Goal: Transaction & Acquisition: Purchase product/service

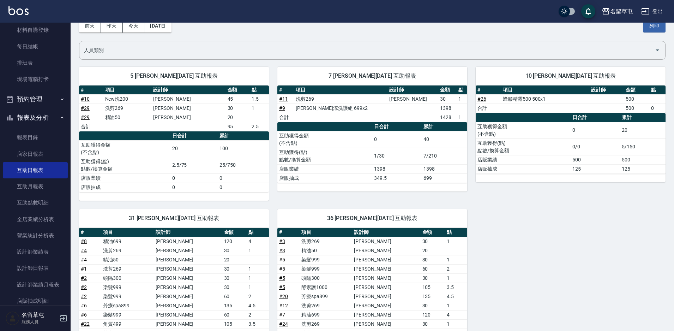
scroll to position [123, 0]
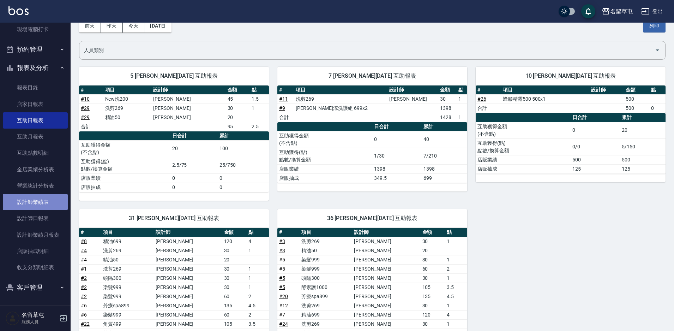
click at [40, 207] on link "設計師業績表" at bounding box center [35, 202] width 65 height 16
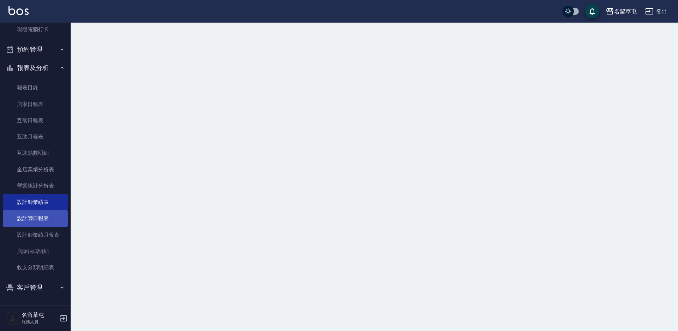
click at [42, 217] on link "設計師日報表" at bounding box center [35, 218] width 65 height 16
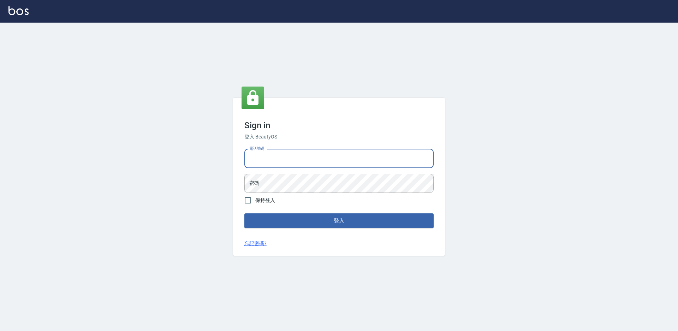
click at [303, 150] on input "電話號碼" at bounding box center [338, 158] width 189 height 19
type input "2306457"
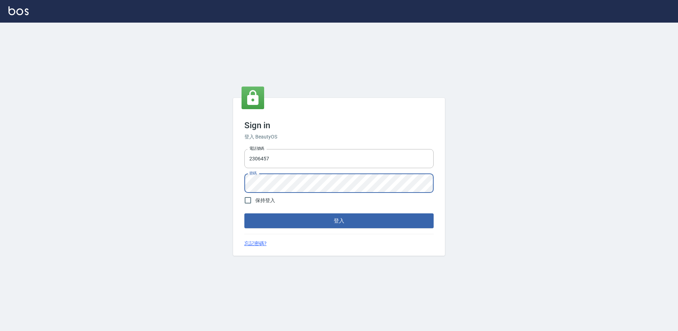
click at [244, 213] on button "登入" at bounding box center [338, 220] width 189 height 15
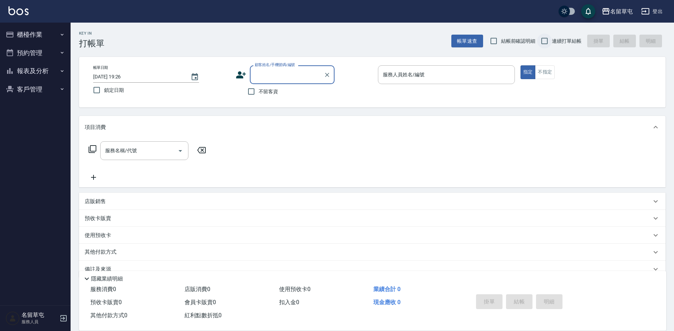
click at [548, 41] on input "連續打單結帳" at bounding box center [544, 41] width 15 height 15
checkbox input "true"
click at [251, 90] on input "不留客資" at bounding box center [251, 91] width 15 height 15
checkbox input "true"
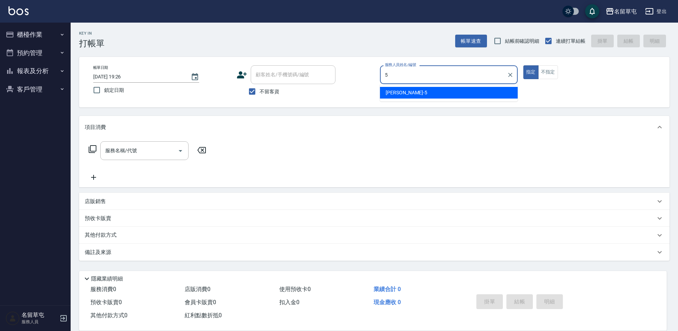
type input "[PERSON_NAME]-5"
type button "true"
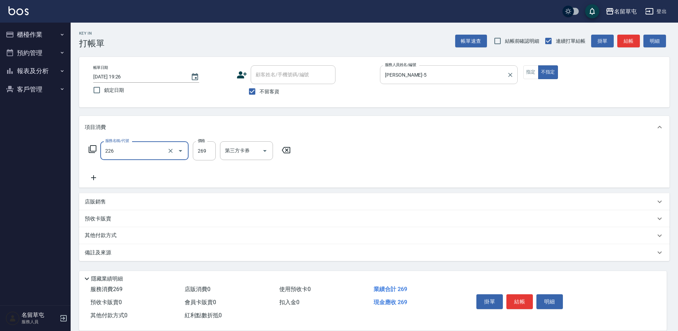
type input "洗剪269(226)"
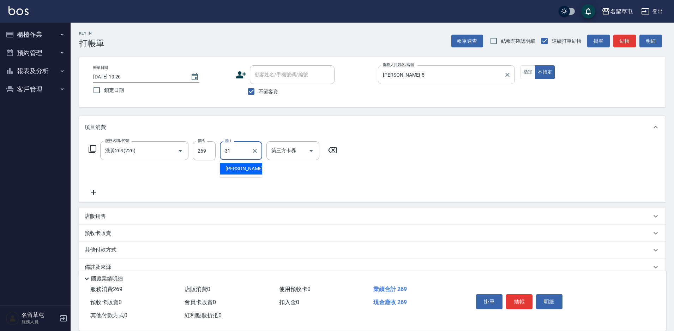
type input "[PERSON_NAME]-31"
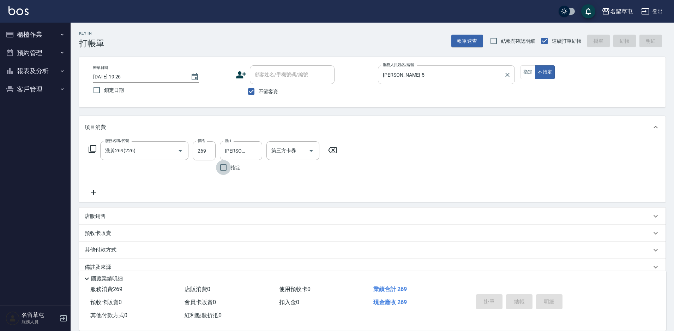
type input "[DATE] 19:43"
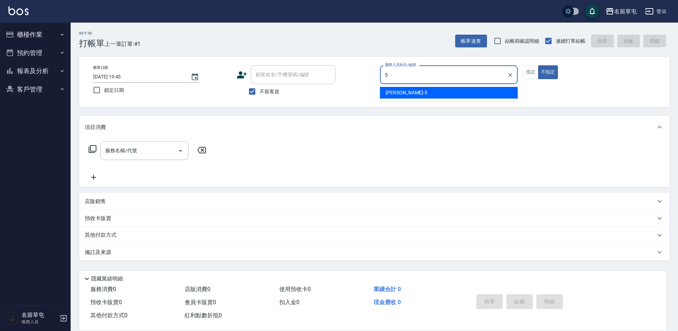
type input "[PERSON_NAME]-5"
type button "false"
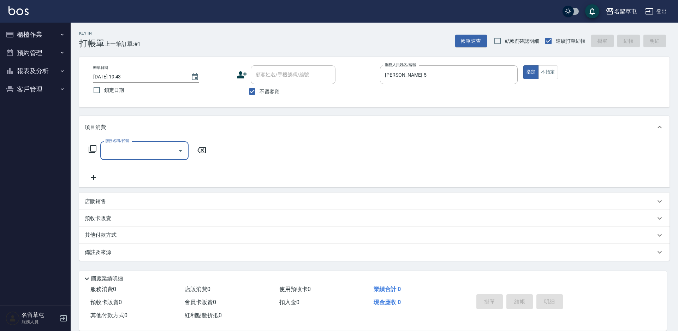
click at [274, 96] on label "不留客資" at bounding box center [262, 91] width 35 height 15
click at [259, 96] on input "不留客資" at bounding box center [252, 91] width 15 height 15
checkbox input "false"
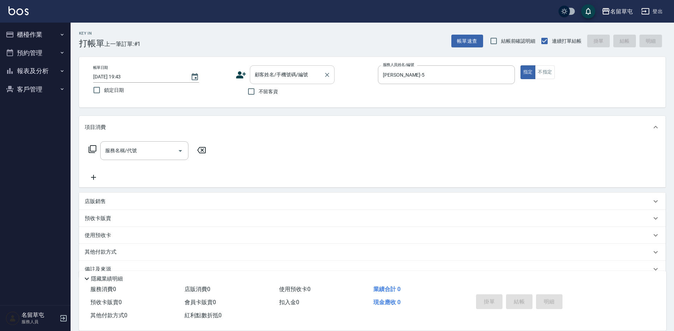
click at [278, 76] on input "顧客姓名/手機號碼/編號" at bounding box center [287, 74] width 68 height 12
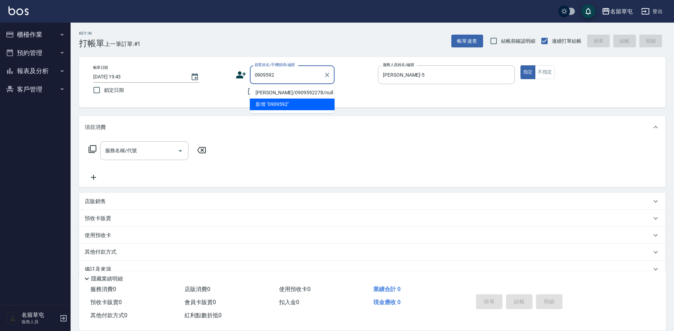
click at [286, 92] on li "[PERSON_NAME]/0909592278/null" at bounding box center [292, 93] width 85 height 12
type input "[PERSON_NAME]/0909592278/null"
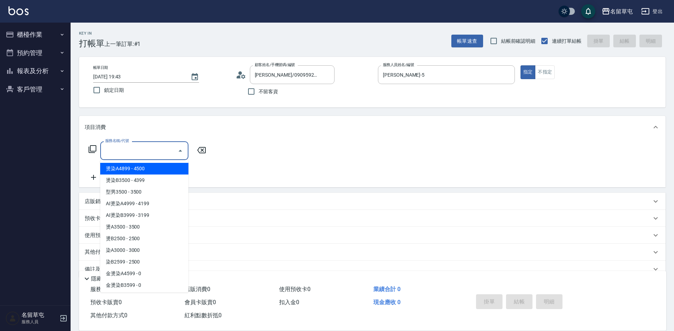
click at [132, 146] on input "服務名稱/代號" at bounding box center [138, 150] width 71 height 12
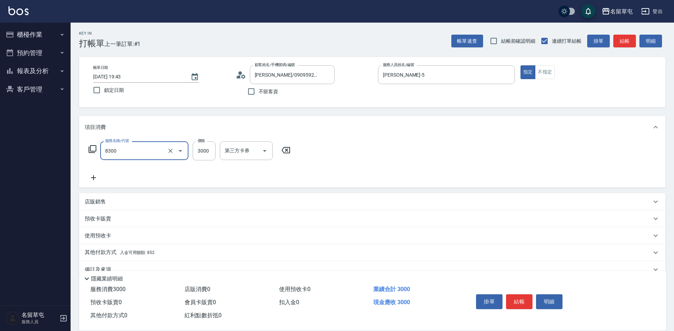
type input "儲3000(8300)"
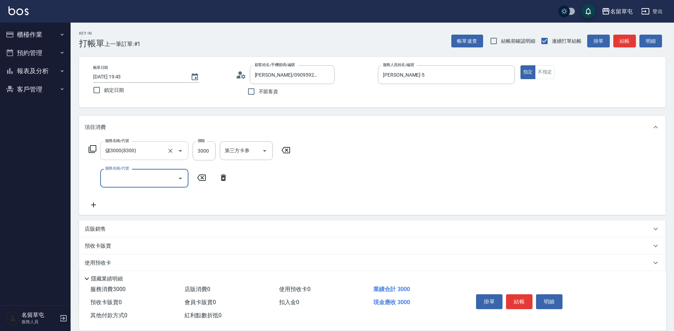
type input "4"
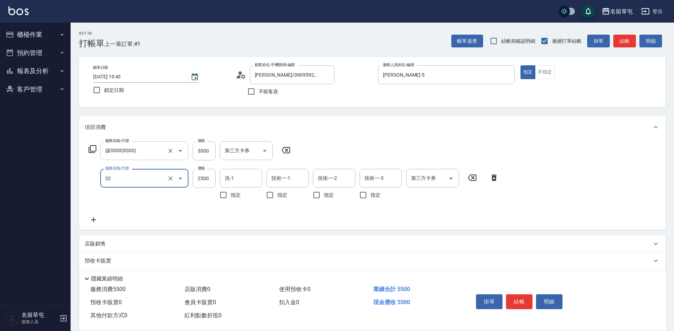
type input "燙B2500(32)"
type input "2699"
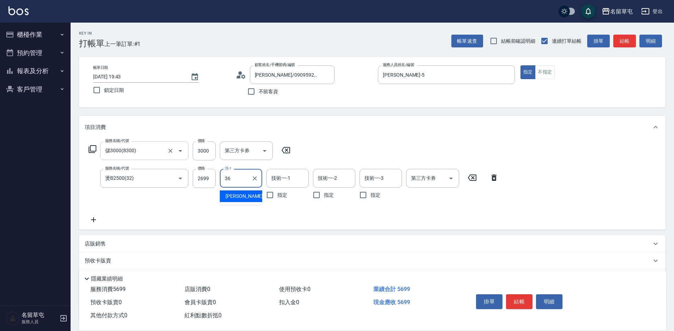
type input "[PERSON_NAME]-36"
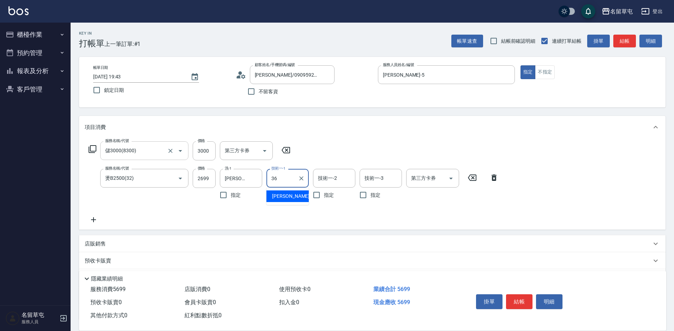
type input "[PERSON_NAME]-36"
type input "儲值卡"
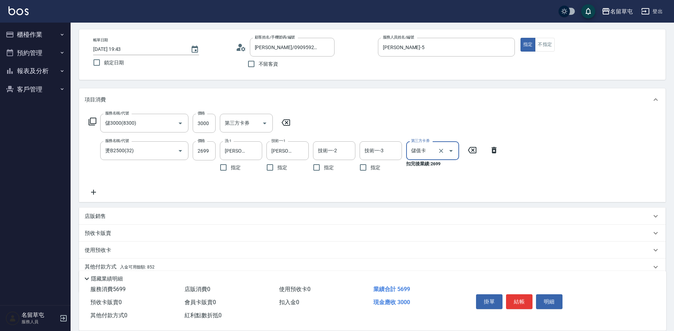
scroll to position [57, 0]
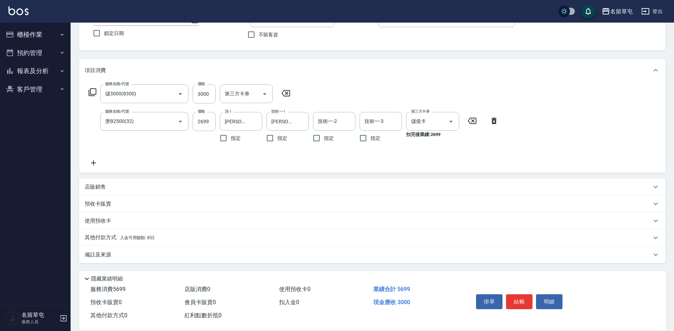
click at [102, 237] on p "其他付款方式 入金可用餘額: 852" at bounding box center [120, 238] width 70 height 8
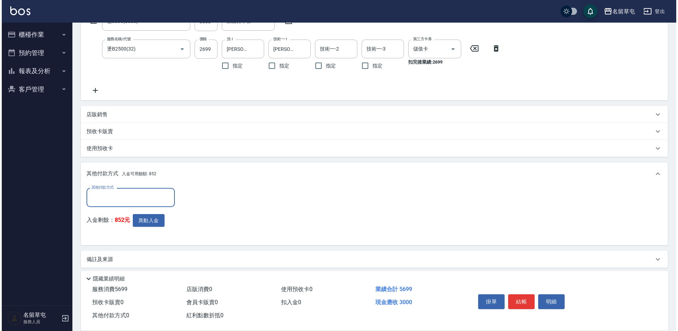
scroll to position [134, 0]
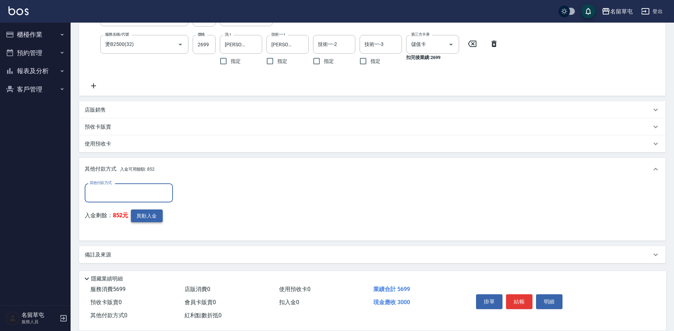
click at [143, 216] on button "異動入金" at bounding box center [147, 215] width 32 height 13
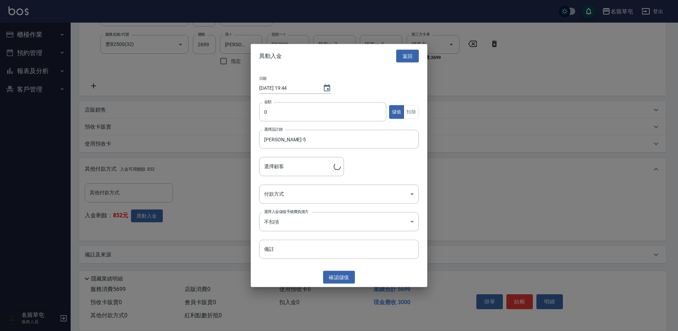
type input "[PERSON_NAME]/0909592278"
click at [310, 111] on input "0" at bounding box center [322, 111] width 127 height 19
type input "3000"
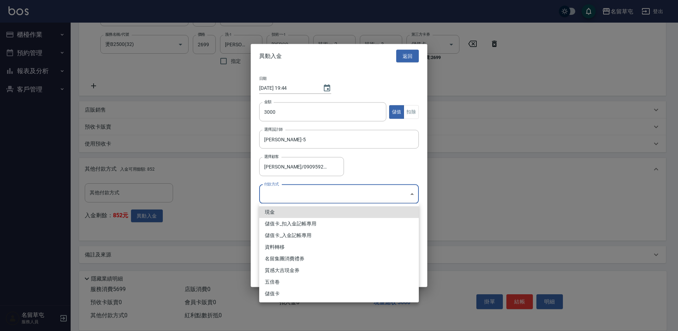
click at [315, 197] on body "名留草屯 登出 櫃檯作業 打帳單 帳單列表 現金收支登錄 材料自購登錄 每日結帳 排班表 現場電腦打卡 預約管理 預約管理 單日預約紀錄 單週預約紀錄 報表及…" at bounding box center [339, 98] width 678 height 465
click at [303, 237] on li "儲值卡_入金記帳專用" at bounding box center [339, 235] width 160 height 12
type input "儲值卡_入金記帳專用"
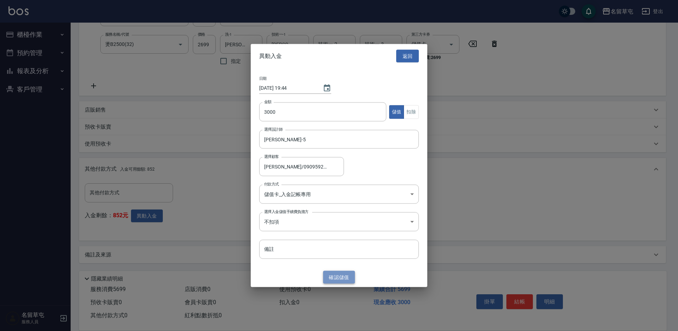
click at [342, 279] on button "確認 儲值" at bounding box center [339, 276] width 32 height 13
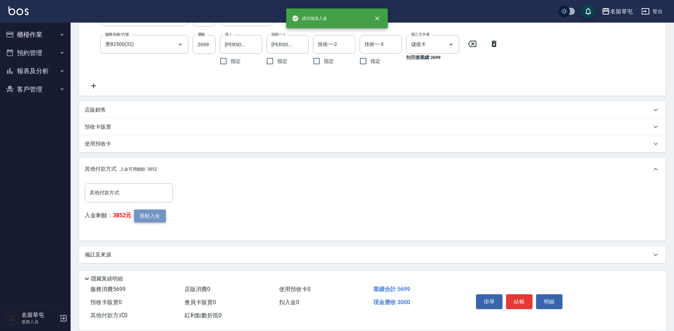
click at [153, 217] on button "異動入金" at bounding box center [150, 215] width 32 height 13
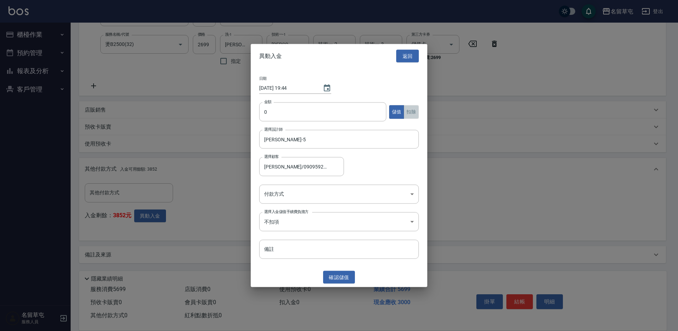
click at [416, 107] on button "扣除" at bounding box center [410, 112] width 15 height 14
click at [308, 115] on input "0" at bounding box center [322, 111] width 127 height 19
type input "2699"
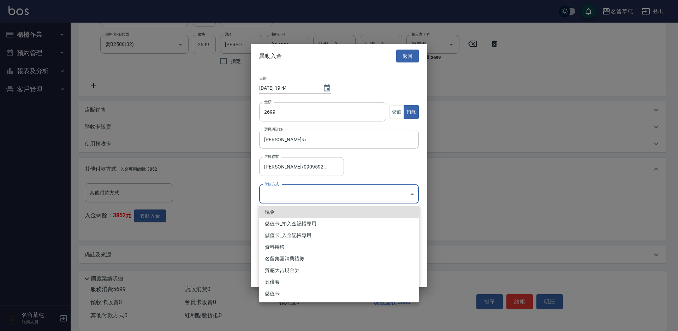
click at [317, 191] on body "名留草屯 登出 櫃檯作業 打帳單 帳單列表 現金收支登錄 材料自購登錄 每日結帳 排班表 現場電腦打卡 預約管理 預約管理 單日預約紀錄 單週預約紀錄 報表及…" at bounding box center [339, 98] width 678 height 465
click at [310, 220] on li "儲值卡_扣入金記帳專用" at bounding box center [339, 224] width 160 height 12
type input "儲值卡_扣入金記帳專用"
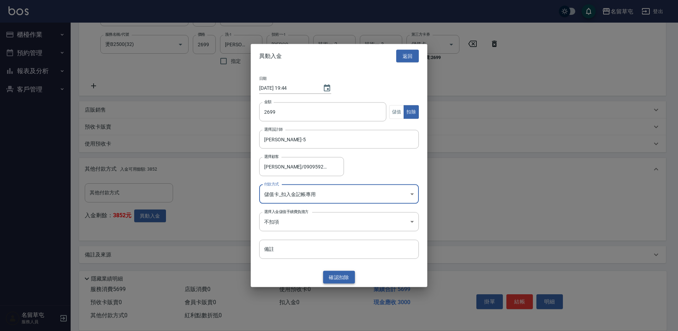
click at [341, 276] on button "確認 扣除" at bounding box center [339, 276] width 32 height 13
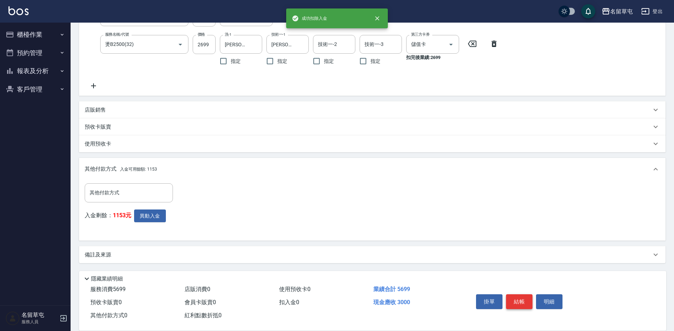
click at [517, 296] on button "結帳" at bounding box center [519, 301] width 26 height 15
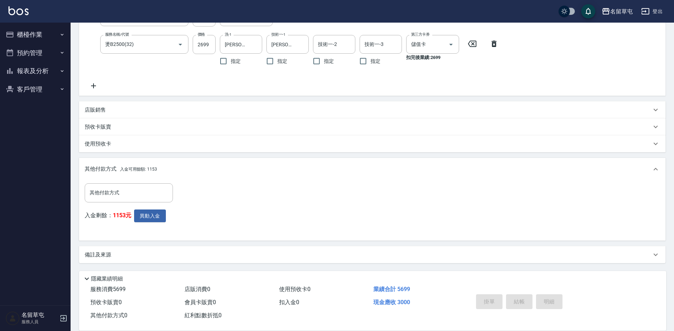
type input "[DATE] 19:45"
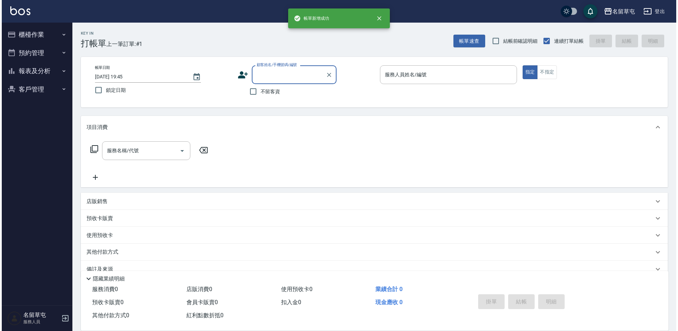
scroll to position [0, 0]
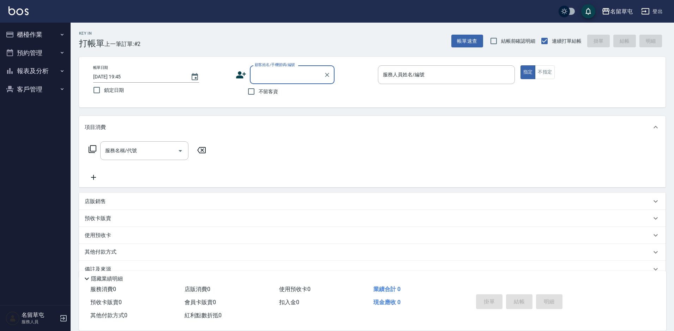
click at [263, 95] on span "不留客資" at bounding box center [269, 91] width 20 height 7
click at [259, 95] on input "不留客資" at bounding box center [251, 91] width 15 height 15
checkbox input "true"
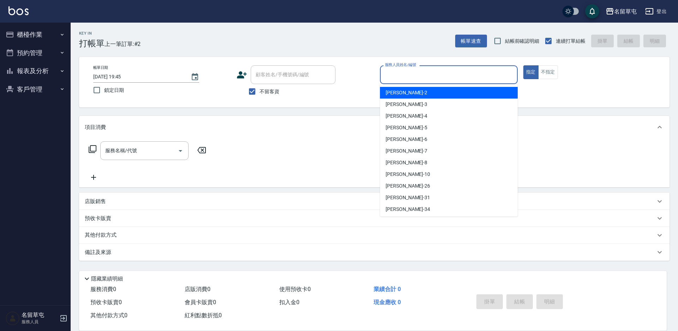
click at [421, 75] on input "服務人員姓名/編號" at bounding box center [448, 74] width 131 height 12
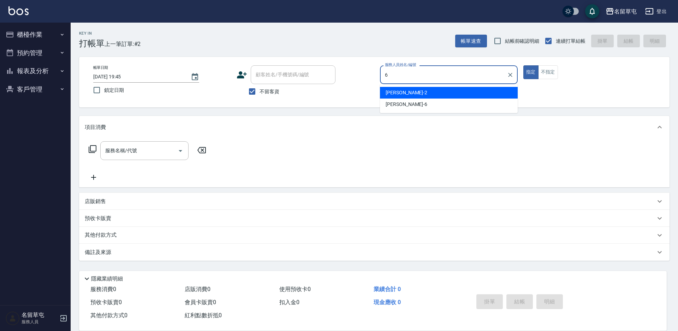
type input "[PERSON_NAME]-6"
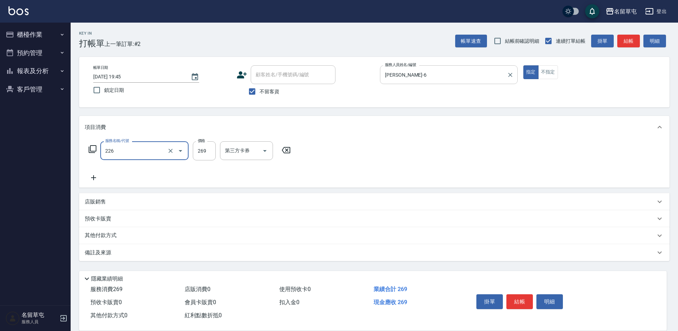
type input "洗剪269(226)"
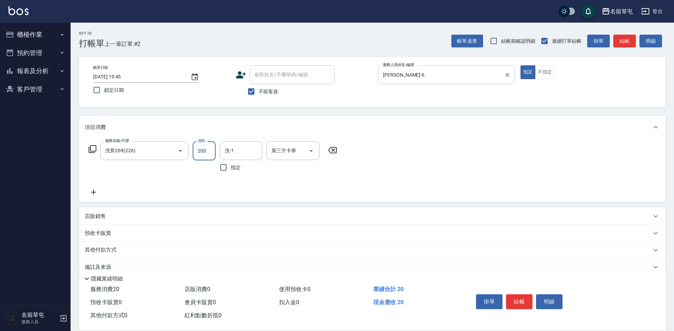
type input "200"
type input "[PERSON_NAME]-36"
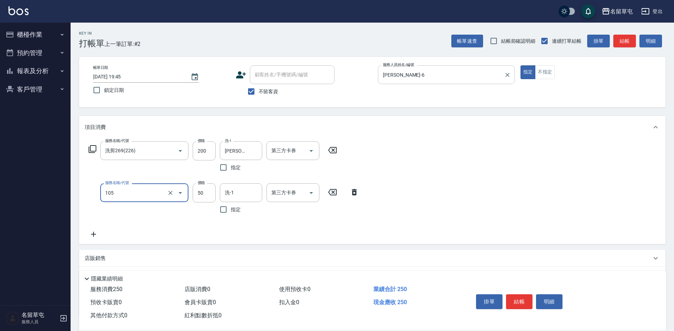
type input "精油50(105)"
type input "[PERSON_NAME]-36"
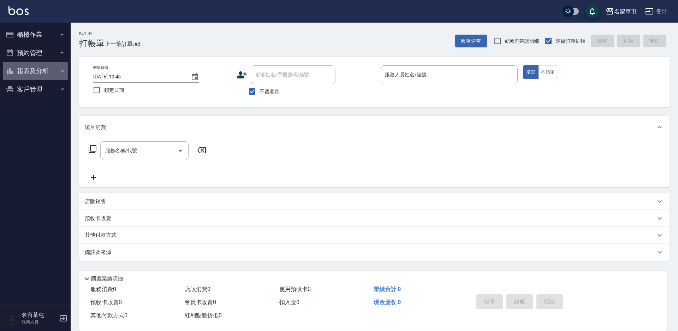
click at [47, 75] on button "報表及分析" at bounding box center [35, 71] width 65 height 18
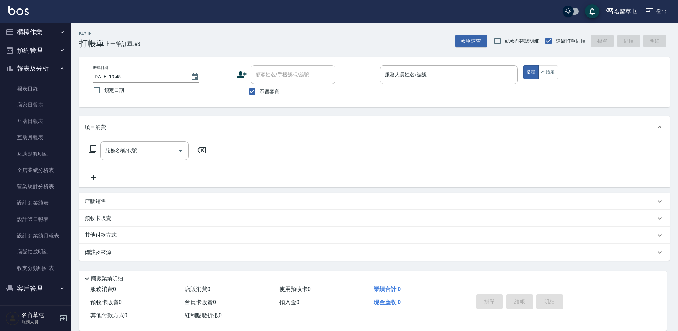
scroll to position [3, 0]
click at [28, 53] on button "預約管理" at bounding box center [35, 50] width 65 height 18
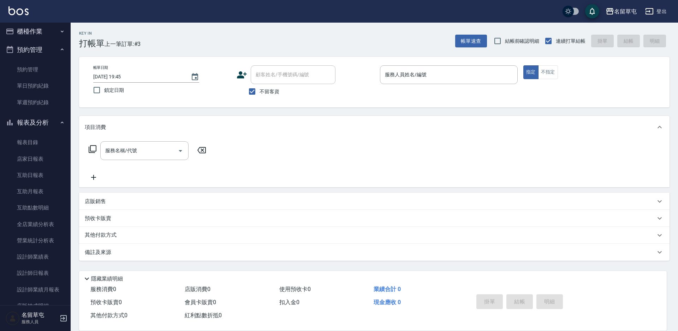
click at [32, 51] on button "預約管理" at bounding box center [35, 50] width 65 height 18
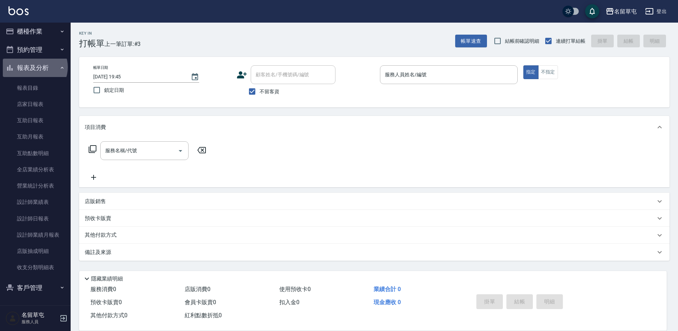
click at [34, 67] on button "報表及分析" at bounding box center [35, 68] width 65 height 18
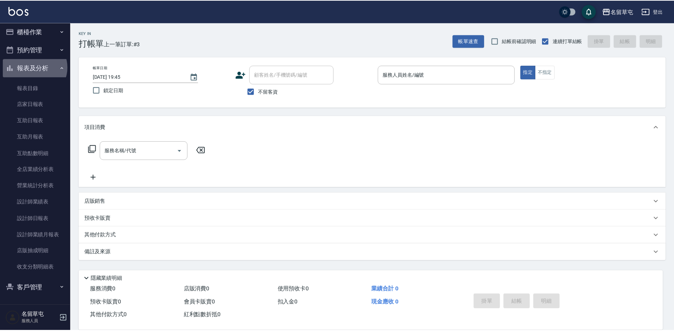
scroll to position [0, 0]
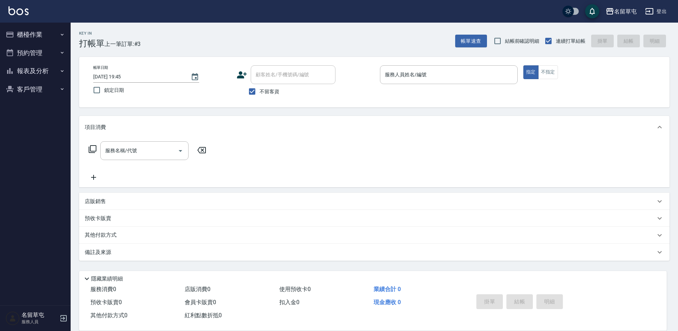
click at [34, 85] on button "客戶管理" at bounding box center [35, 89] width 65 height 18
click at [32, 142] on link "入金管理" at bounding box center [35, 142] width 65 height 16
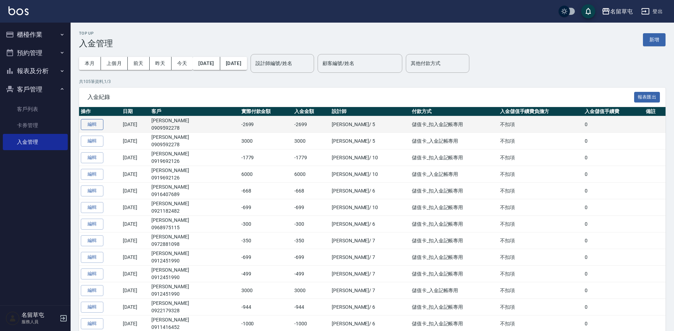
click at [96, 122] on button "編輯" at bounding box center [92, 124] width 23 height 11
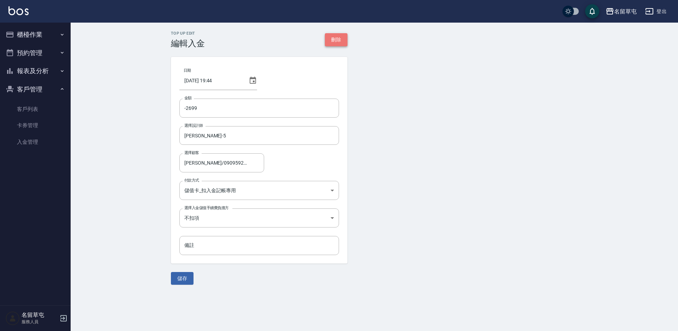
click at [339, 41] on button "刪除" at bounding box center [336, 39] width 23 height 13
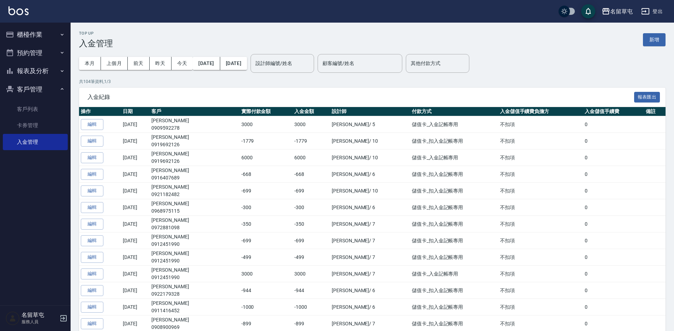
click at [31, 34] on button "櫃檯作業" at bounding box center [35, 34] width 65 height 18
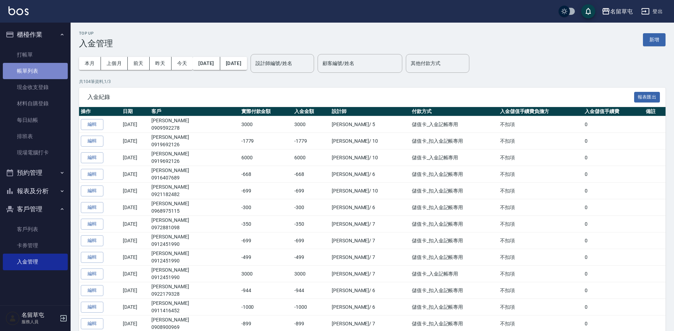
click at [37, 71] on link "帳單列表" at bounding box center [35, 71] width 65 height 16
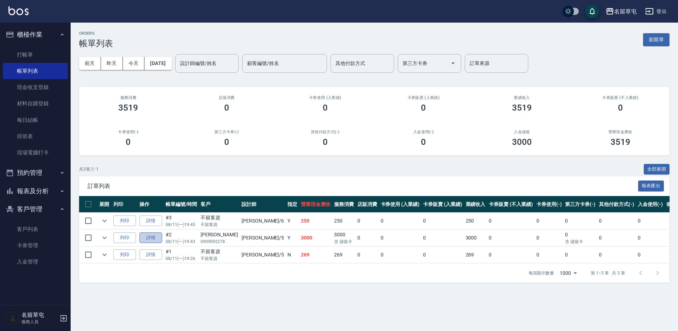
click at [158, 239] on link "詳情" at bounding box center [150, 237] width 23 height 11
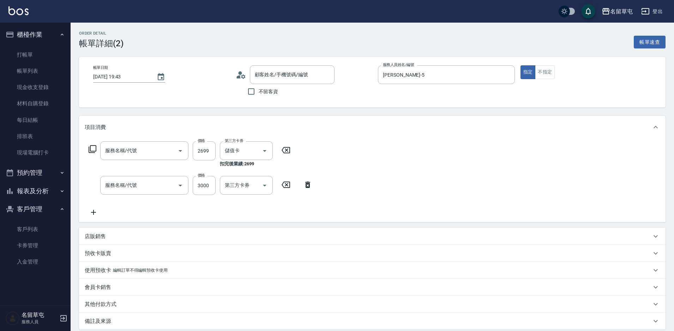
type input "[DATE] 19:43"
type input "[PERSON_NAME]-5"
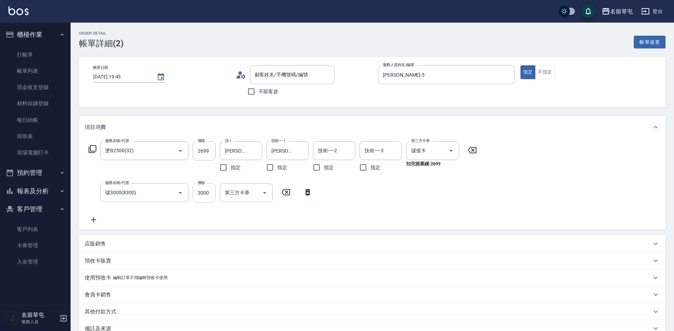
type input "燙B2500(32)"
type input "儲3000(8300)"
type input "[PERSON_NAME]/0909592278/null"
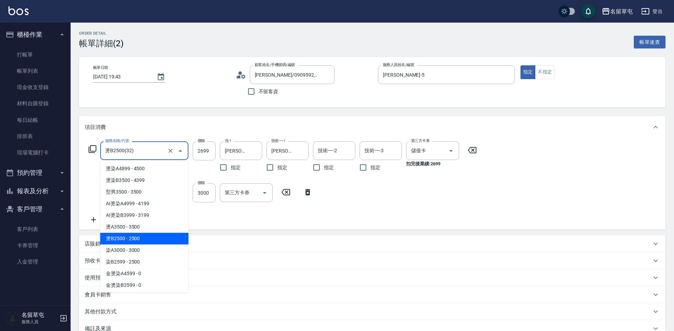
click at [150, 153] on input "燙B2500(32)" at bounding box center [134, 150] width 62 height 12
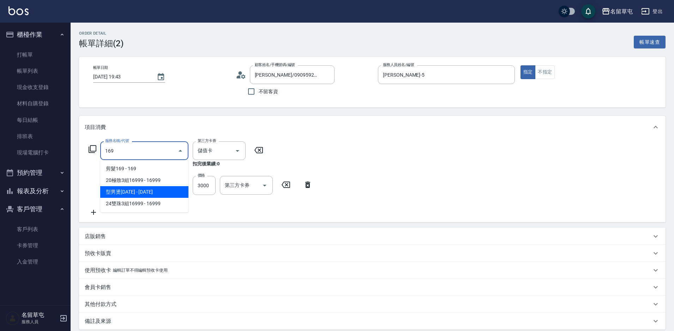
type input "型男燙1699(31699)"
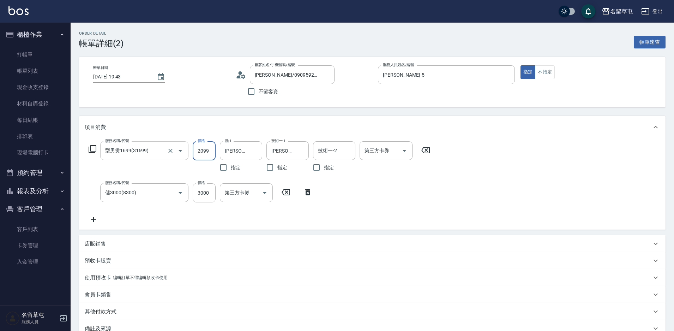
type input "2099"
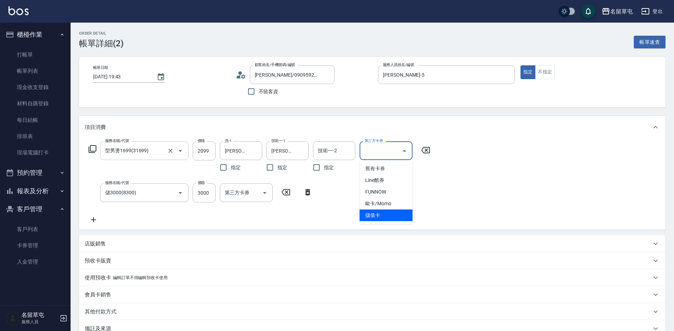
type input "儲值卡"
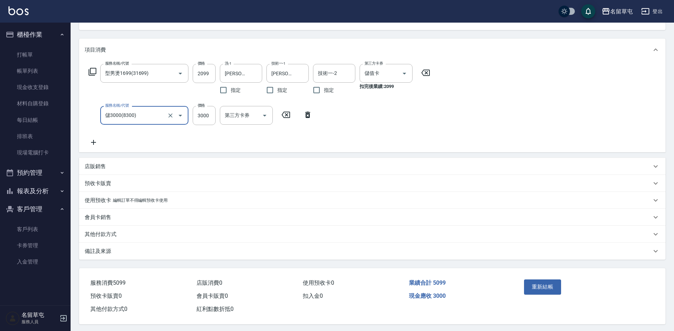
scroll to position [82, 0]
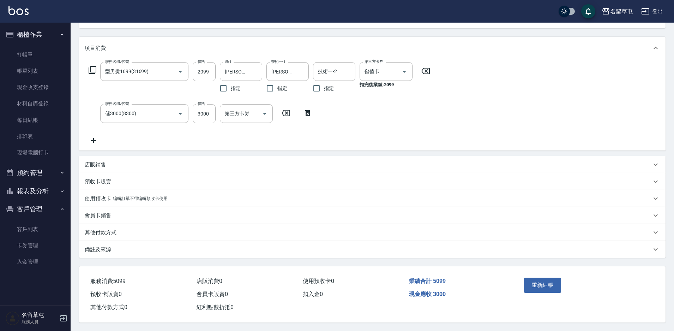
click at [120, 229] on div "其他付款方式" at bounding box center [368, 232] width 567 height 7
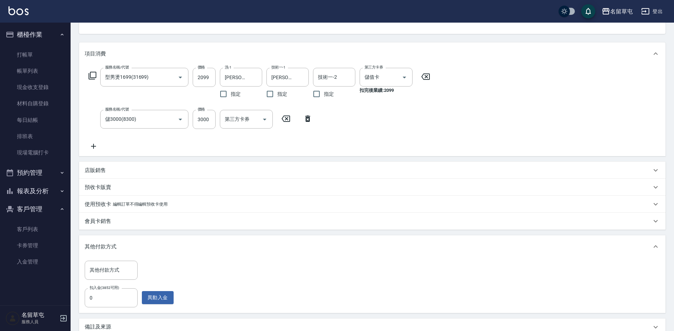
scroll to position [154, 0]
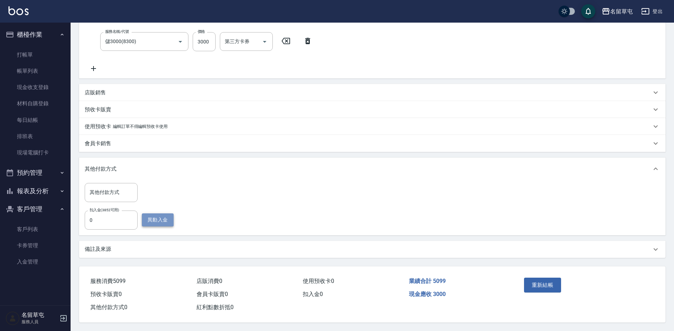
click at [162, 215] on button "異動入金" at bounding box center [158, 219] width 32 height 13
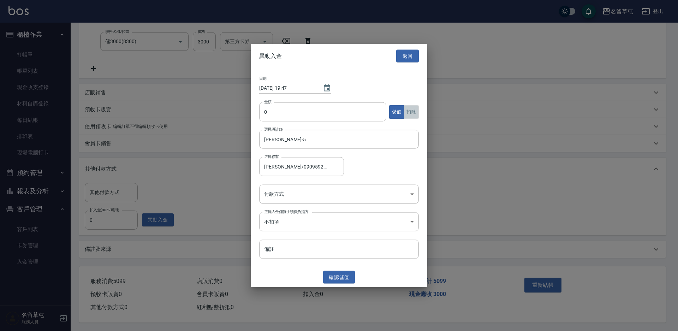
click at [413, 109] on button "扣除" at bounding box center [410, 112] width 15 height 14
click at [314, 100] on div "日期 [DATE] 19:47 金額 0 金額 儲值 扣除 選擇設計師 [PERSON_NAME]5 選擇設計師 選擇顧客 [PERSON_NAME]/090…" at bounding box center [339, 167] width 177 height 199
click at [310, 107] on input "0" at bounding box center [322, 111] width 127 height 19
type input "2099"
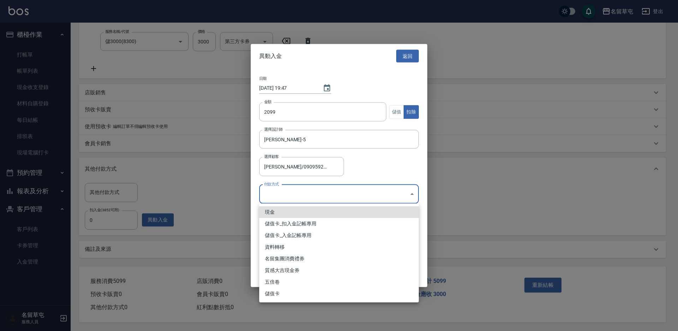
click at [305, 195] on body "名留草屯 登出 櫃檯作業 打帳單 帳單列表 現金收支登錄 材料自購登錄 每日結帳 排班表 現場電腦打卡 預約管理 預約管理 單日預約紀錄 單週預約紀錄 報表及…" at bounding box center [339, 90] width 678 height 482
click at [298, 225] on li "儲值卡_扣入金記帳專用" at bounding box center [339, 224] width 160 height 12
type input "儲值卡_扣入金記帳專用"
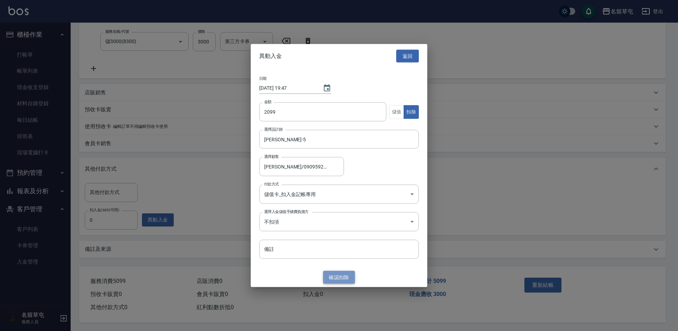
click at [343, 277] on button "確認 扣除" at bounding box center [339, 276] width 32 height 13
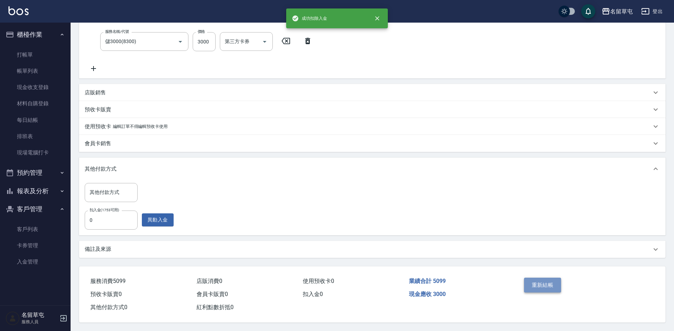
click at [552, 282] on button "重新結帳" at bounding box center [542, 284] width 37 height 15
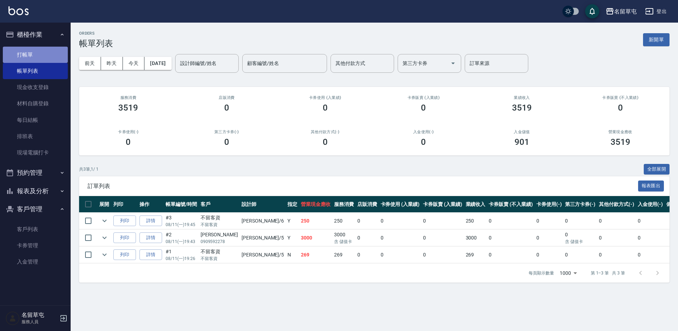
click at [29, 56] on link "打帳單" at bounding box center [35, 55] width 65 height 16
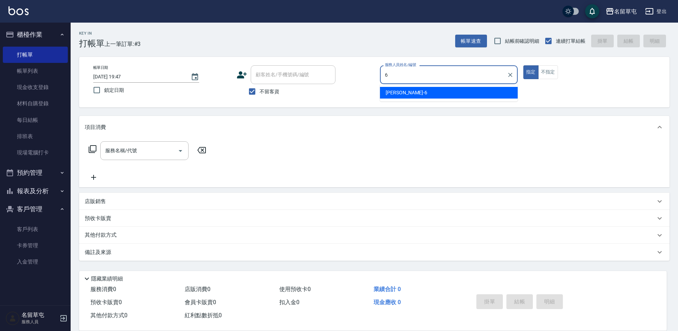
type input "[PERSON_NAME]-6"
type button "true"
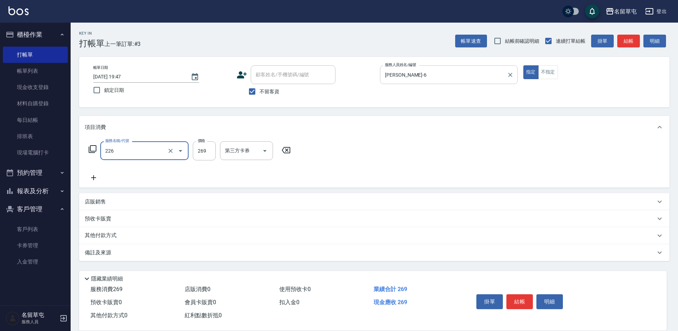
type input "洗剪269(226)"
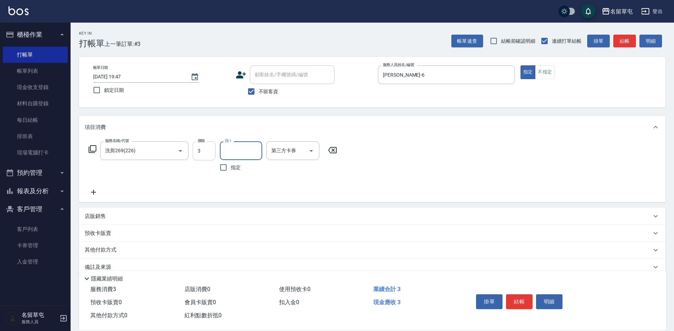
click at [200, 149] on input "3" at bounding box center [204, 150] width 23 height 19
type input "300"
type input "[PERSON_NAME]-36"
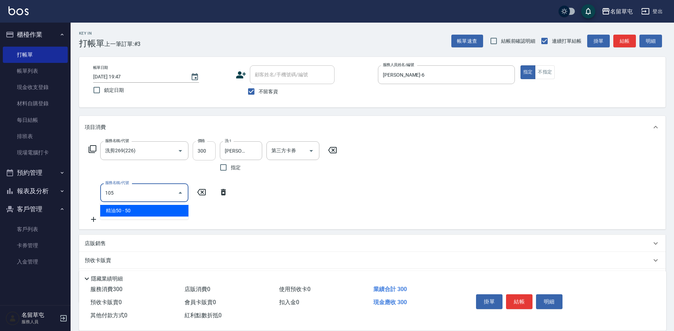
type input "精油50(105)"
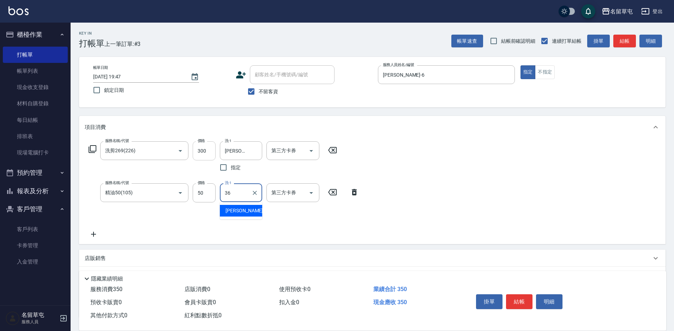
type input "[PERSON_NAME]-36"
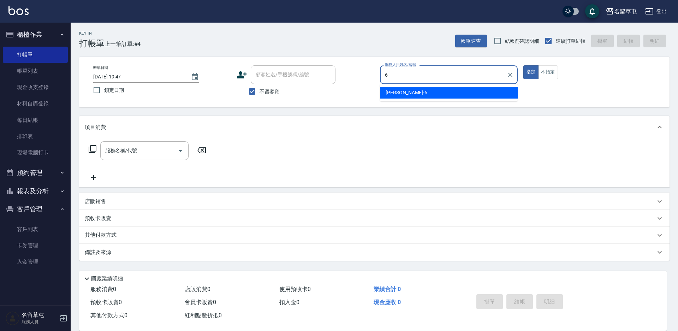
type input "[PERSON_NAME]-6"
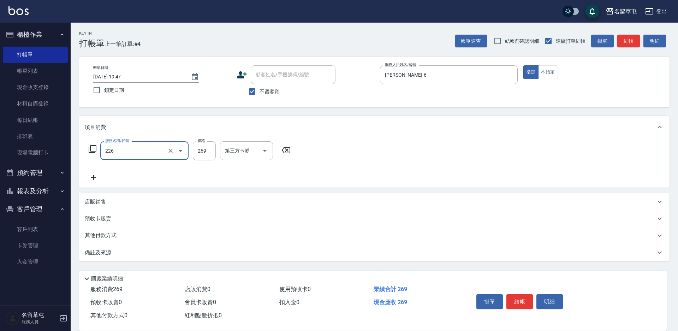
type input "洗剪269(226)"
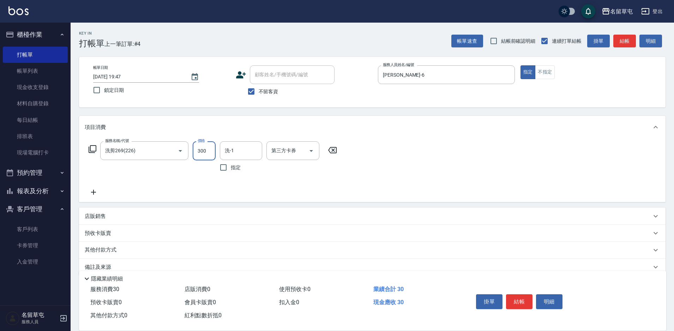
type input "300"
type input "[PERSON_NAME]-31"
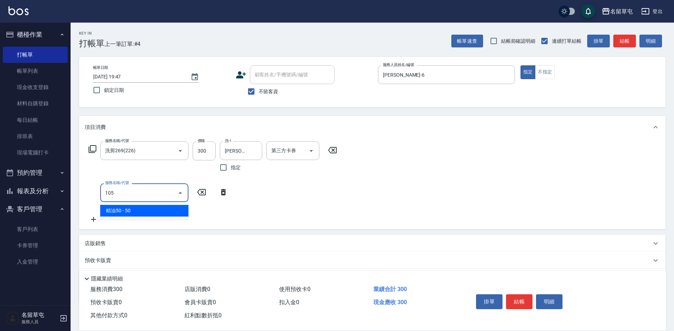
type input "精油50(105)"
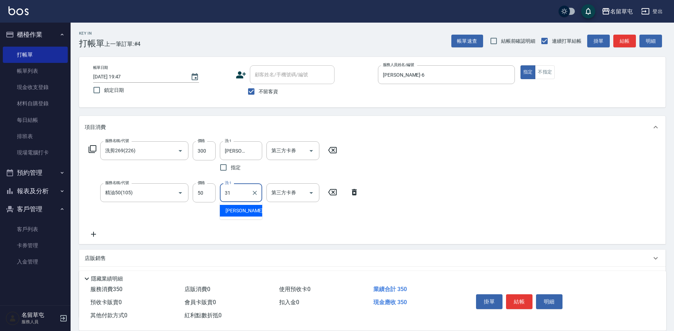
type input "[PERSON_NAME]-31"
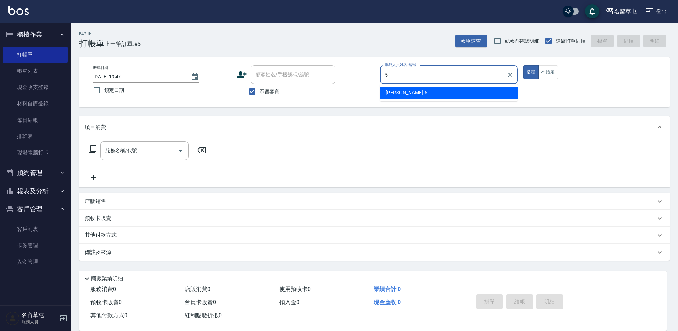
type input "[PERSON_NAME]-5"
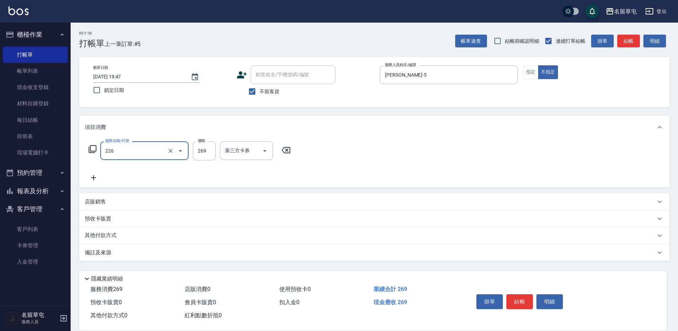
type input "洗剪269(226)"
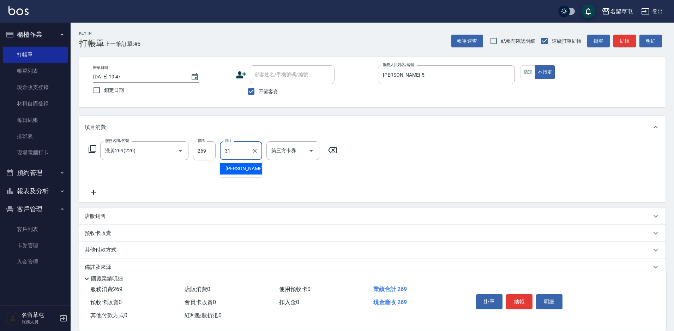
type input "[PERSON_NAME]-31"
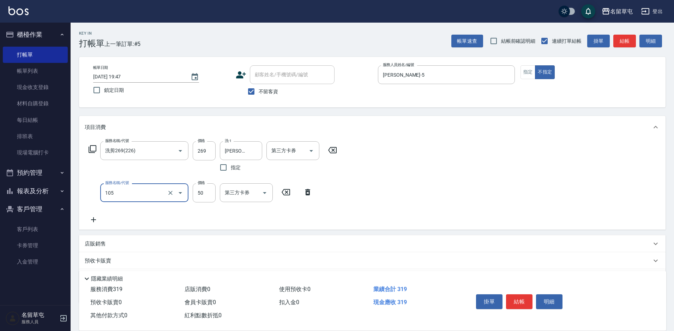
type input "精油50(105)"
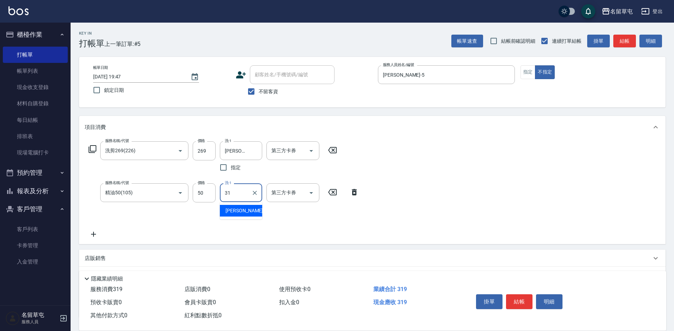
type input "[PERSON_NAME]-31"
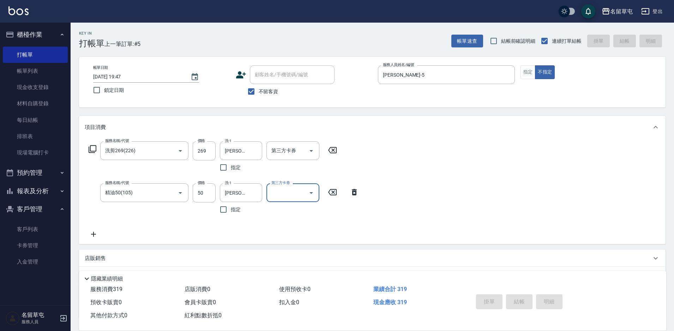
type input "[DATE] 19:48"
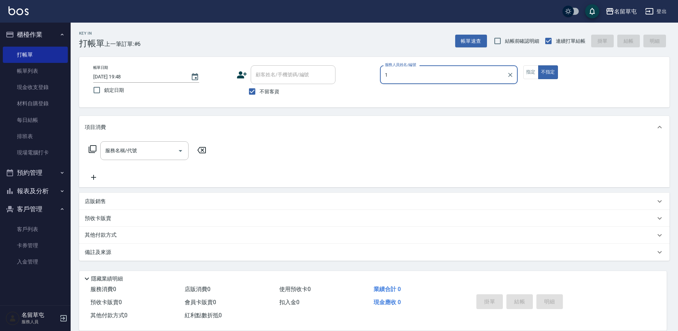
type input "1"
click at [538, 65] on button "不指定" at bounding box center [548, 72] width 20 height 14
type button "false"
click at [523, 65] on button "指定" at bounding box center [530, 72] width 15 height 14
click at [421, 73] on input "服務人員姓名/編號" at bounding box center [448, 74] width 131 height 12
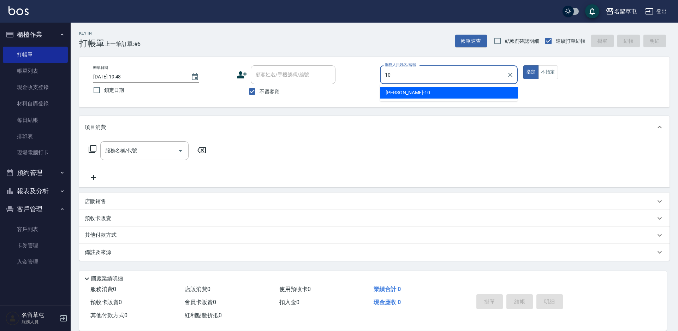
type input "[PERSON_NAME]-10"
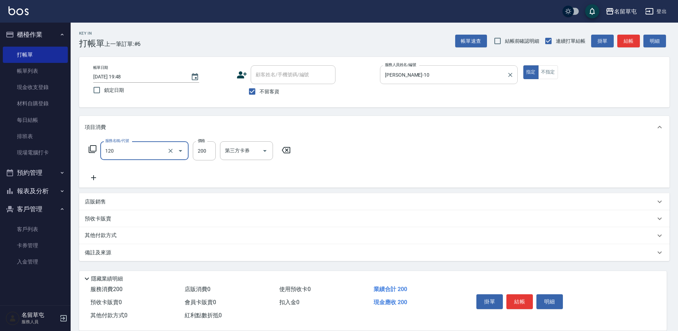
type input "New洗200(120)"
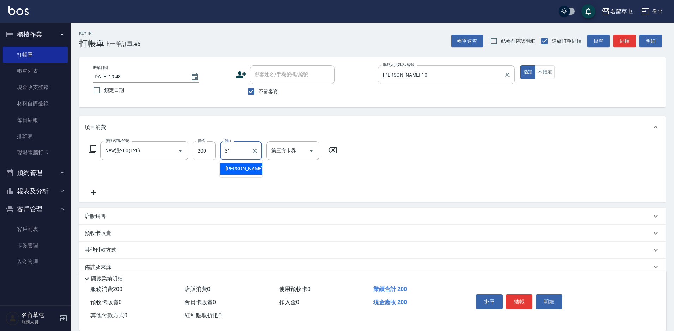
type input "[PERSON_NAME]-31"
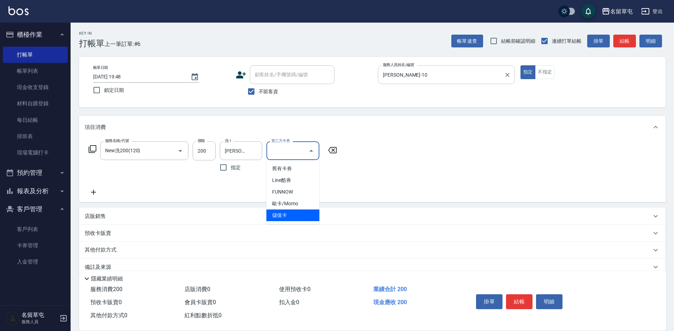
type input "儲值卡"
click at [416, 149] on div "服務名稱/代號 New洗200(120) 服務名稱/代號 價格 200 價格 洗-1 [PERSON_NAME]-31 洗-1 指定 第三方卡券 儲值卡 第三…" at bounding box center [372, 170] width 587 height 64
click at [259, 91] on span "不留客資" at bounding box center [269, 91] width 20 height 7
click at [259, 91] on input "不留客資" at bounding box center [251, 91] width 15 height 15
checkbox input "false"
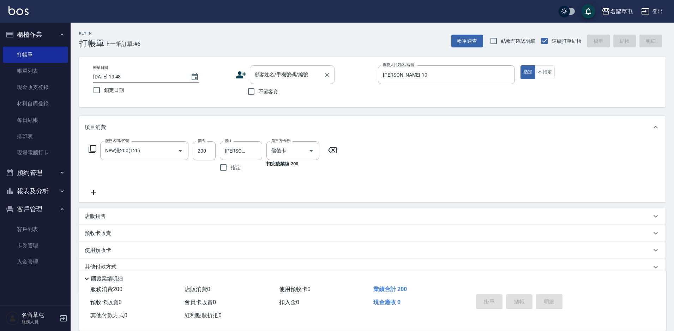
click at [263, 76] on input "顧客姓名/手機號碼/編號" at bounding box center [287, 74] width 68 height 12
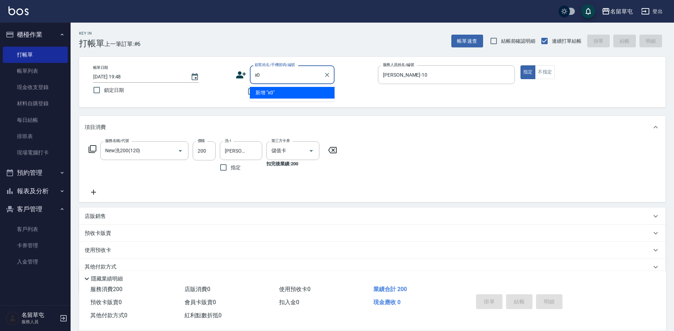
type input "x"
click at [282, 104] on li "[PERSON_NAME]/0987113906/null" at bounding box center [292, 104] width 85 height 12
type input "[PERSON_NAME]/0987113906/null"
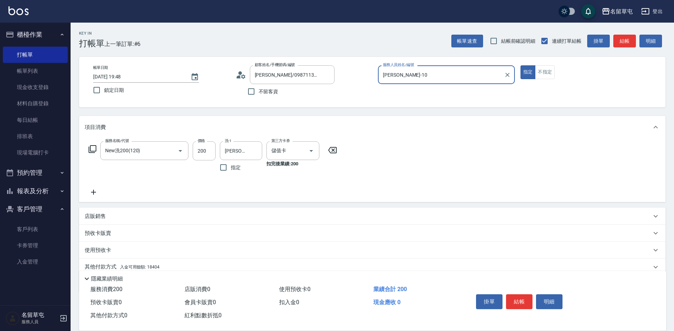
scroll to position [29, 0]
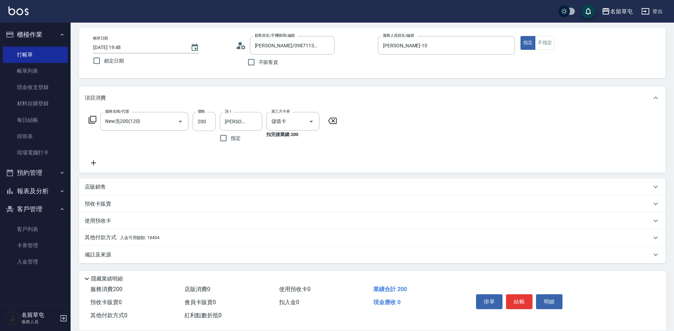
click at [137, 237] on span "入金可用餘額: 18404" at bounding box center [140, 237] width 40 height 5
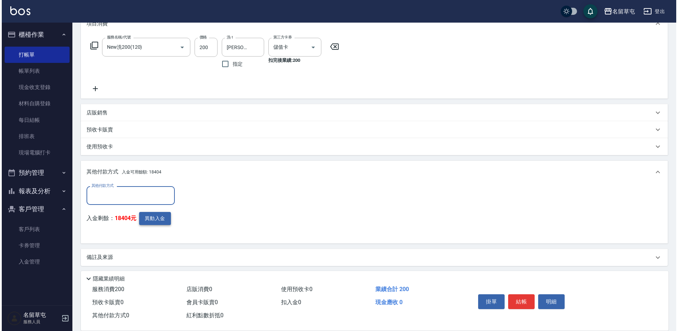
scroll to position [106, 0]
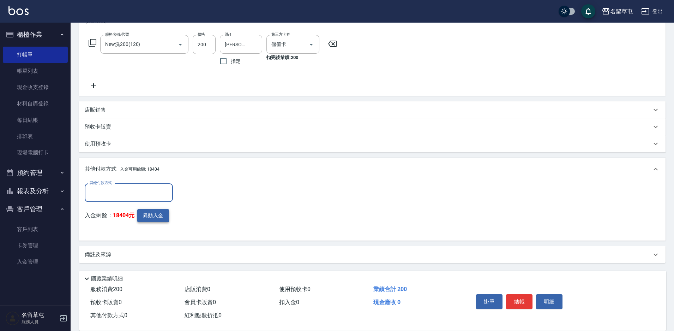
click at [151, 217] on button "異動入金" at bounding box center [153, 215] width 32 height 13
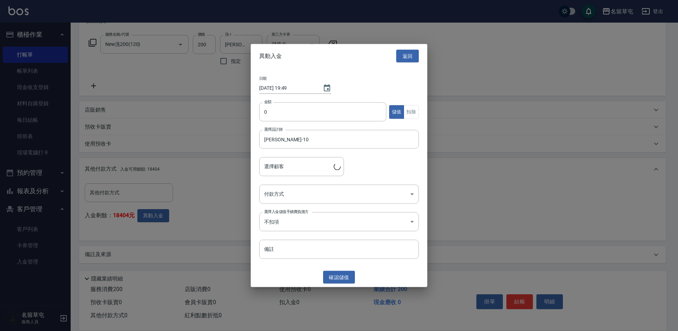
type input "[PERSON_NAME]/0987113906"
click at [415, 115] on button "扣除" at bounding box center [410, 112] width 15 height 14
click at [293, 112] on input "0" at bounding box center [322, 111] width 127 height 19
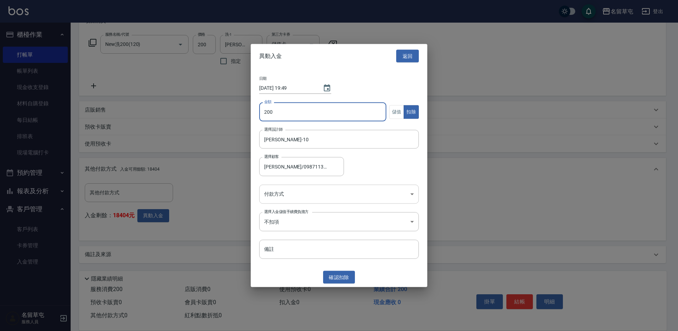
type input "200"
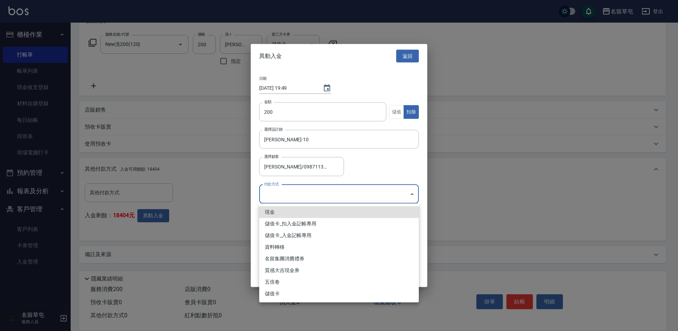
click at [293, 191] on body "名留草屯 登出 櫃檯作業 打帳單 帳單列表 現金收支登錄 材料自購登錄 每日結帳 排班表 現場電腦打卡 預約管理 預約管理 單日預約紀錄 單週預約紀錄 報表及…" at bounding box center [339, 112] width 678 height 437
click at [298, 222] on li "儲值卡_扣入金記帳專用" at bounding box center [339, 224] width 160 height 12
type input "儲值卡_扣入金記帳專用"
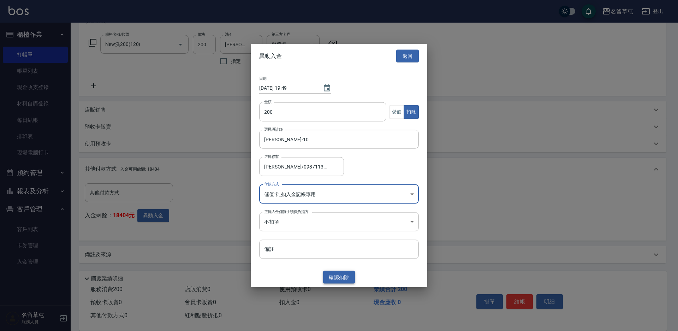
click at [338, 274] on button "確認 扣除" at bounding box center [339, 276] width 32 height 13
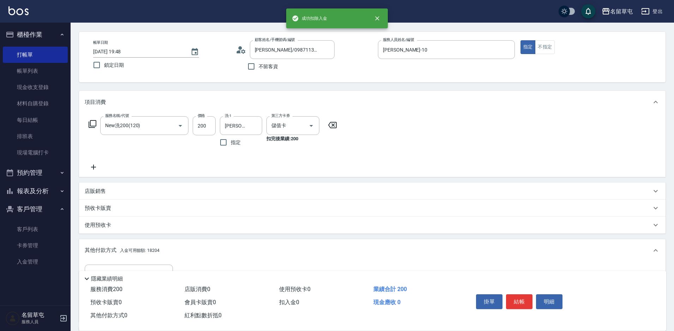
scroll to position [0, 0]
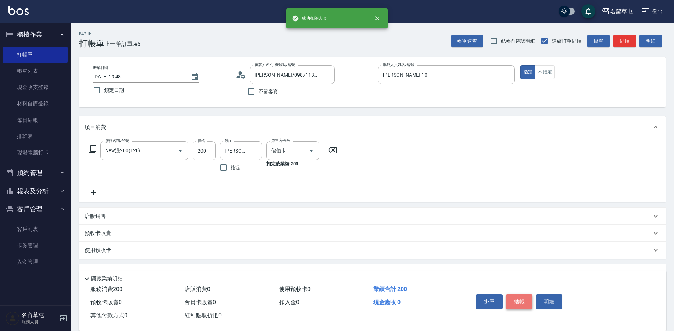
click at [517, 304] on button "結帳" at bounding box center [519, 301] width 26 height 15
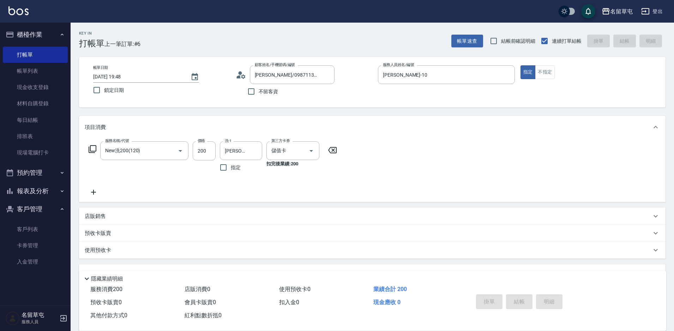
type input "[DATE] 19:49"
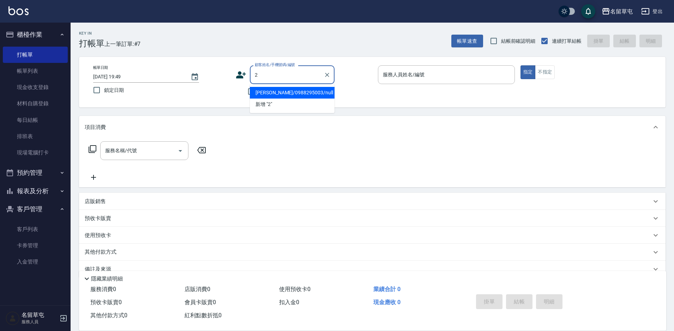
type input "[PERSON_NAME]/0988295003/null"
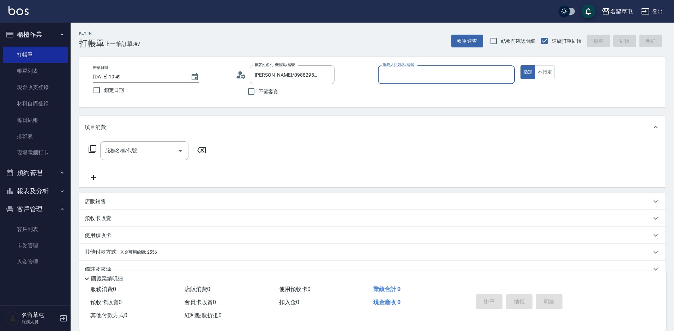
click at [521, 65] on button "指定" at bounding box center [528, 72] width 15 height 14
click at [271, 95] on label "不留客資" at bounding box center [261, 91] width 35 height 15
click at [259, 95] on input "不留客資" at bounding box center [251, 91] width 15 height 15
checkbox input "true"
type input "[PERSON_NAME]/0918177253/"
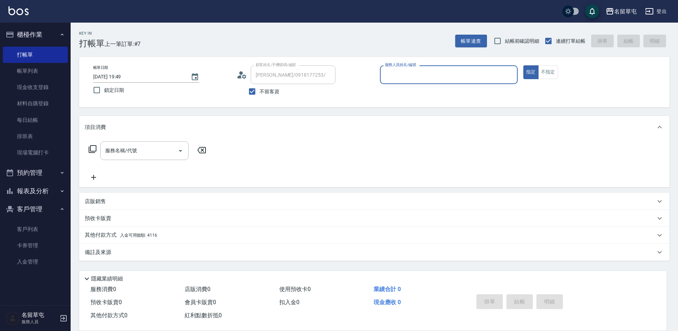
click at [401, 77] on input "服務人員姓名/編號" at bounding box center [448, 74] width 131 height 12
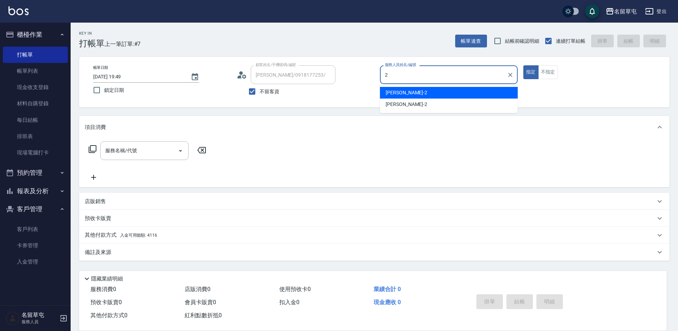
type input "[PERSON_NAME]-2"
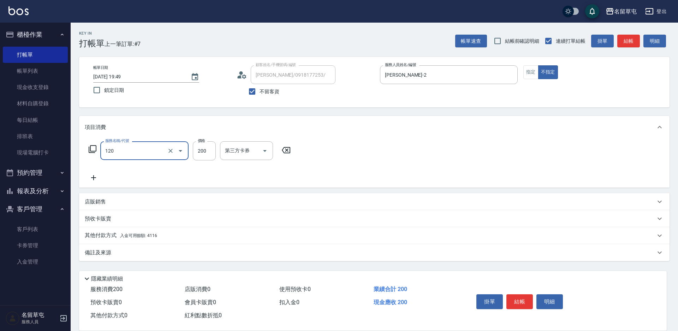
type input "New洗200(120)"
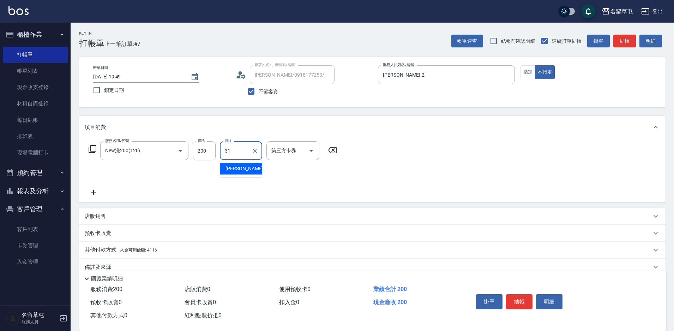
type input "[PERSON_NAME]-31"
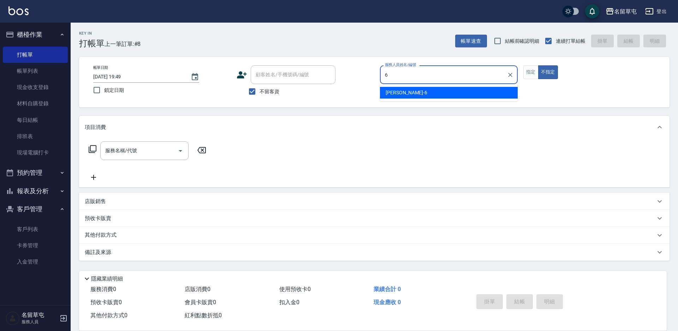
type input "[PERSON_NAME]-6"
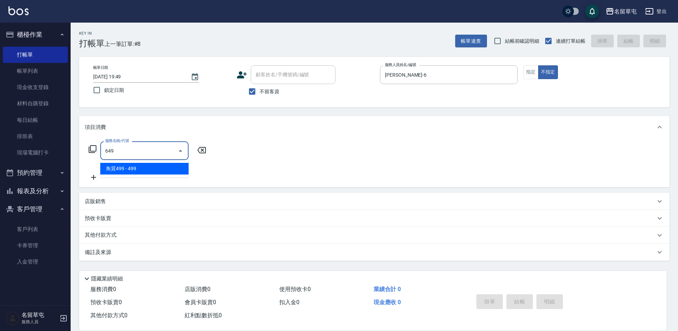
type input "角質499(649)"
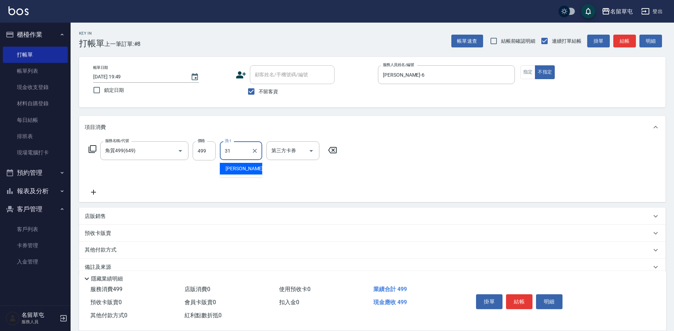
type input "[PERSON_NAME]-31"
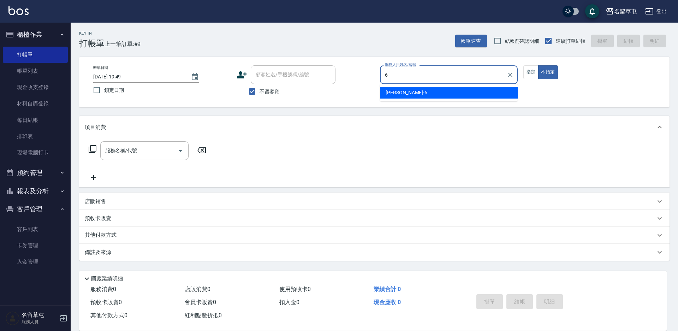
type input "[PERSON_NAME]-6"
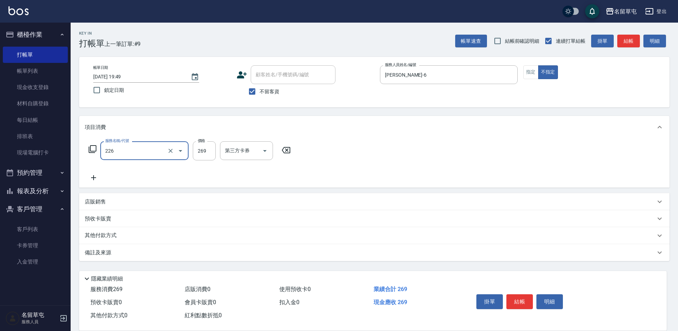
type input "洗剪269(226)"
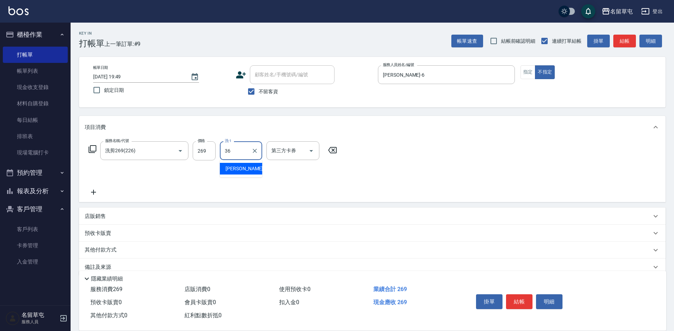
type input "[PERSON_NAME]-36"
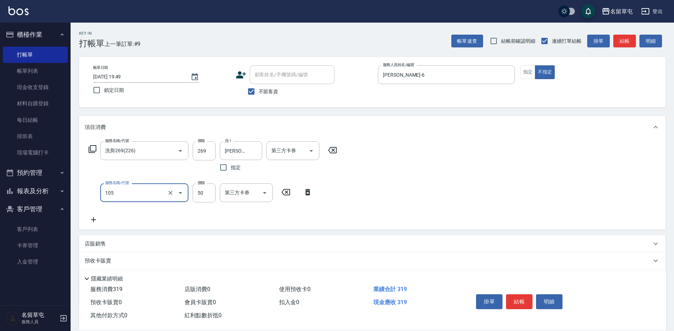
type input "精油50(105)"
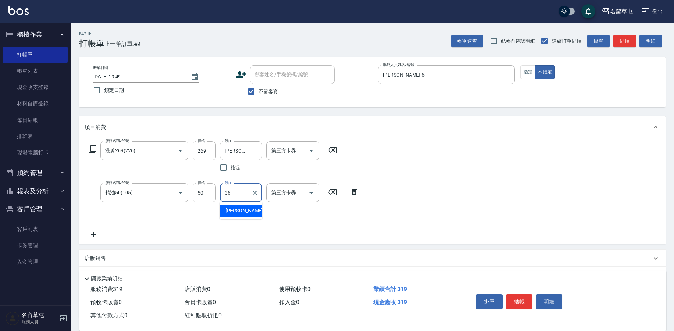
type input "[PERSON_NAME]-36"
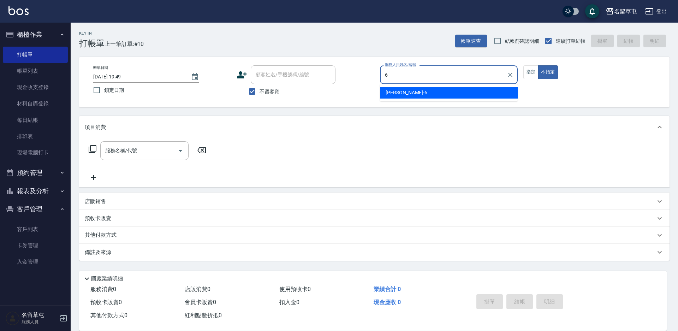
type input "[PERSON_NAME]-6"
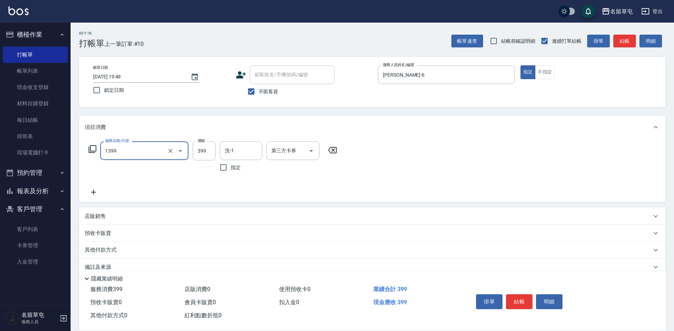
type input "海鹽洗髮399(1399)"
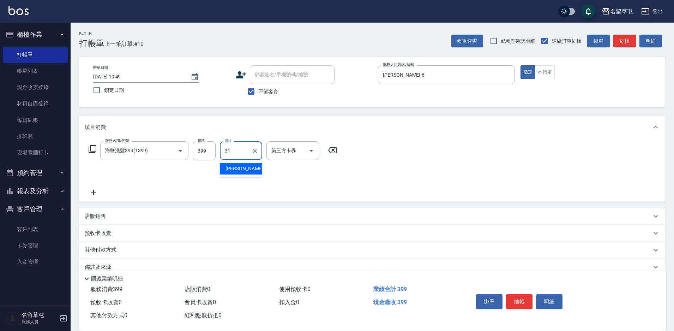
type input "[PERSON_NAME]-31"
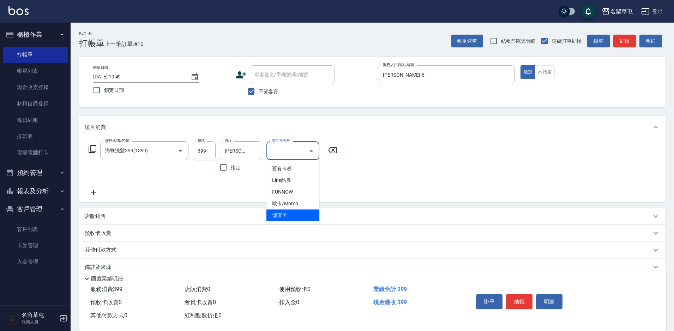
type input "儲值卡"
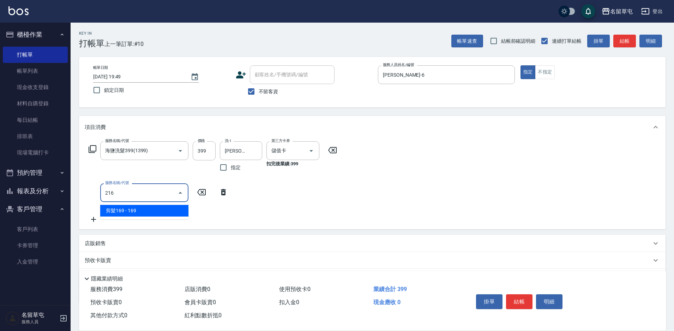
type input "剪髮169(216)"
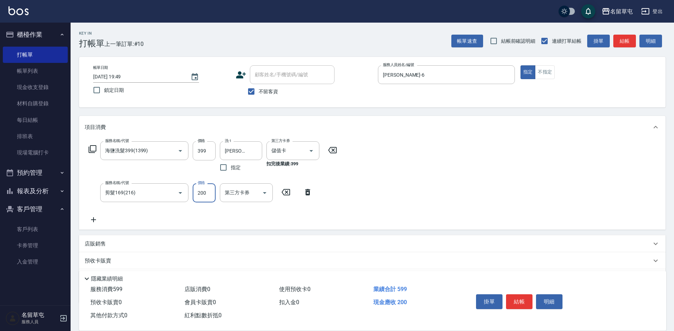
type input "200"
type input "儲值卡"
drag, startPoint x: 274, startPoint y: 91, endPoint x: 272, endPoint y: 84, distance: 7.2
click at [274, 91] on span "不留客資" at bounding box center [269, 91] width 20 height 7
click at [259, 91] on input "不留客資" at bounding box center [251, 91] width 15 height 15
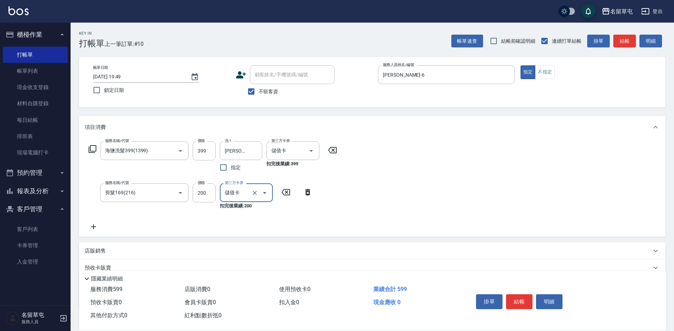
checkbox input "false"
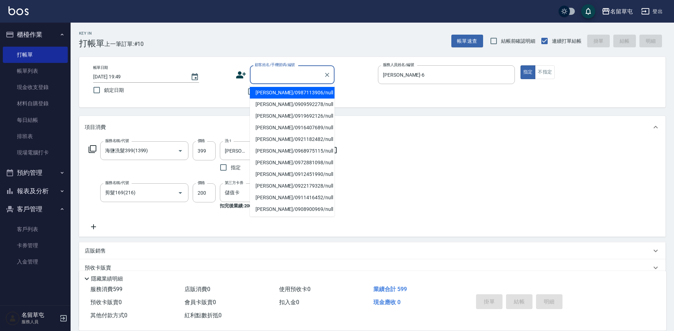
click at [273, 76] on input "顧客姓名/手機號碼/編號" at bounding box center [287, 74] width 68 height 12
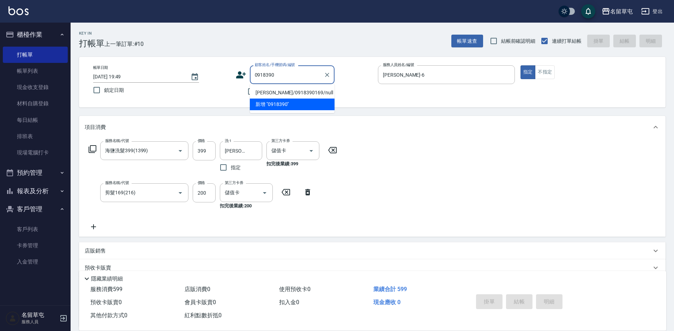
type input "[PERSON_NAME]/0918390169/null"
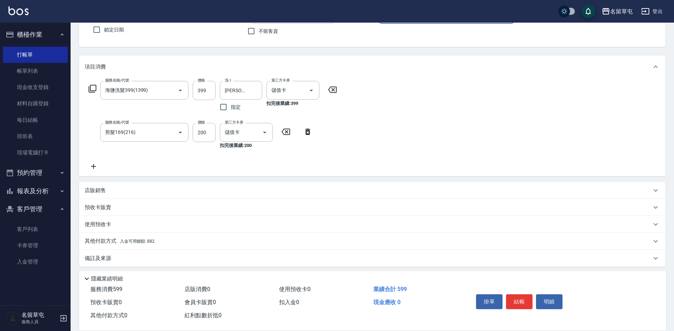
scroll to position [64, 0]
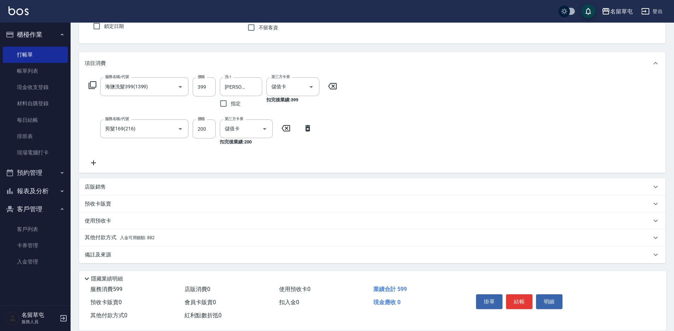
click at [134, 239] on span "入金可用餘額: 882" at bounding box center [137, 237] width 35 height 5
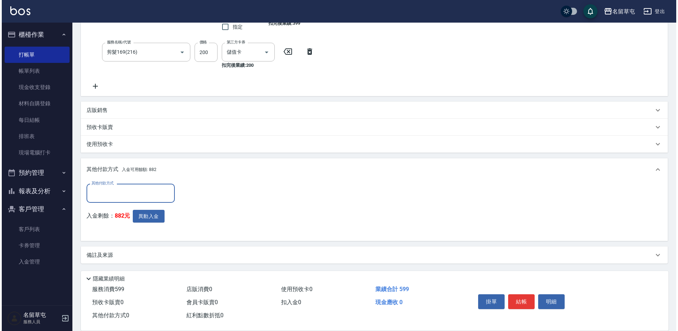
scroll to position [141, 0]
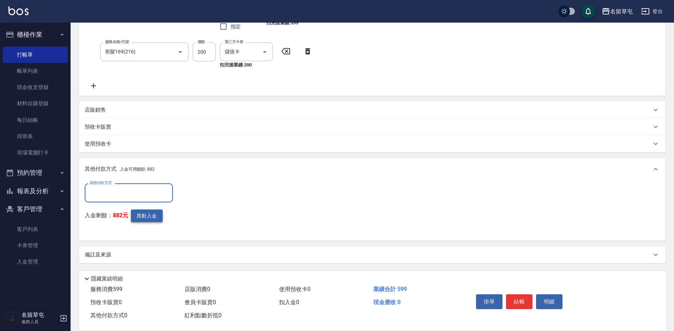
click at [149, 215] on button "異動入金" at bounding box center [147, 215] width 32 height 13
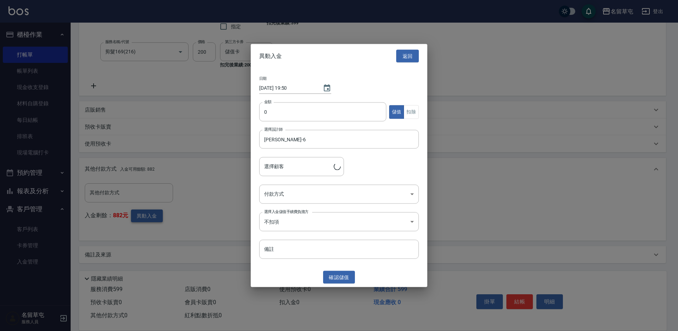
type input "[PERSON_NAME]/0918390169"
click at [414, 108] on button "扣除" at bounding box center [410, 112] width 15 height 14
click at [320, 107] on input "0" at bounding box center [322, 111] width 127 height 19
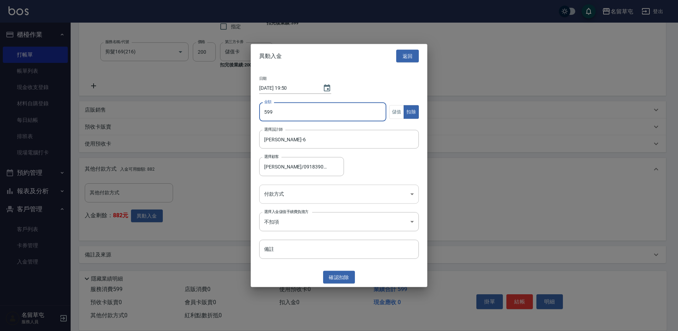
type input "599"
click at [305, 190] on body "名留草屯 登出 櫃檯作業 打帳單 帳單列表 現金收支登錄 材料自購登錄 每日結帳 排班表 現場電腦打卡 預約管理 預約管理 單日預約紀錄 單週預約紀錄 報表及…" at bounding box center [339, 95] width 678 height 472
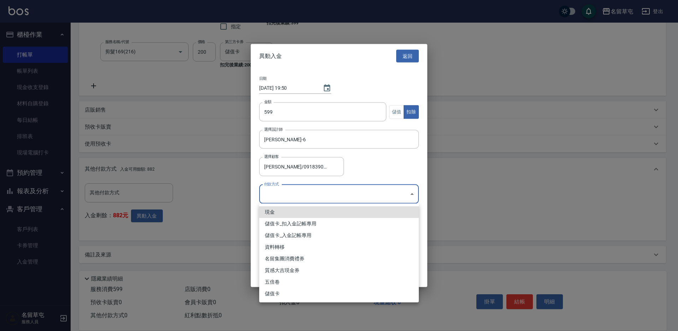
click at [302, 222] on li "儲值卡_扣入金記帳專用" at bounding box center [339, 224] width 160 height 12
type input "儲值卡_扣入金記帳專用"
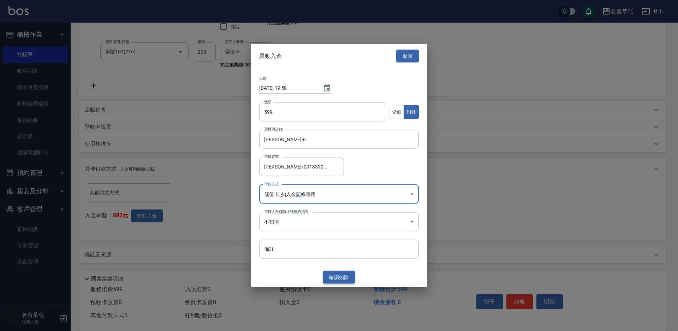
click at [337, 276] on button "確認 扣除" at bounding box center [339, 276] width 32 height 13
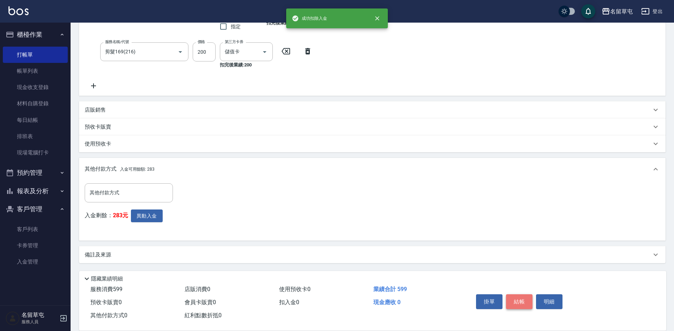
click at [520, 297] on button "結帳" at bounding box center [519, 301] width 26 height 15
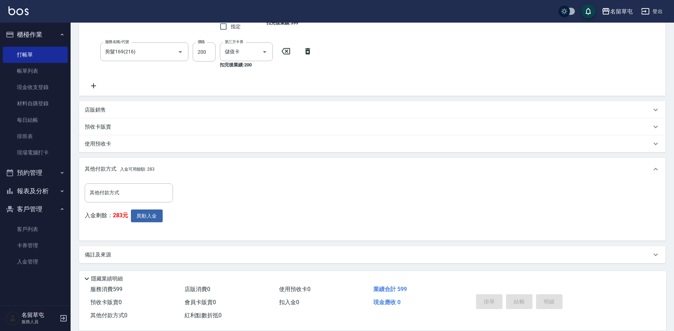
type input "[DATE] 19:50"
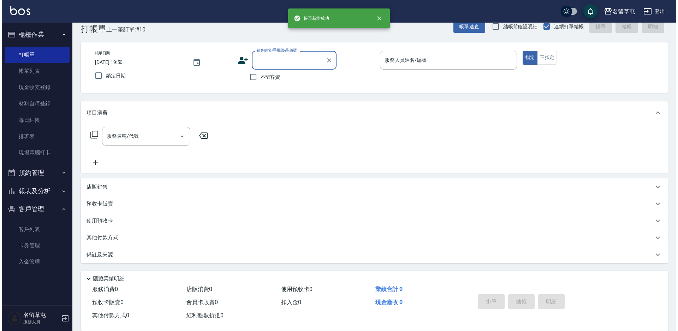
scroll to position [0, 0]
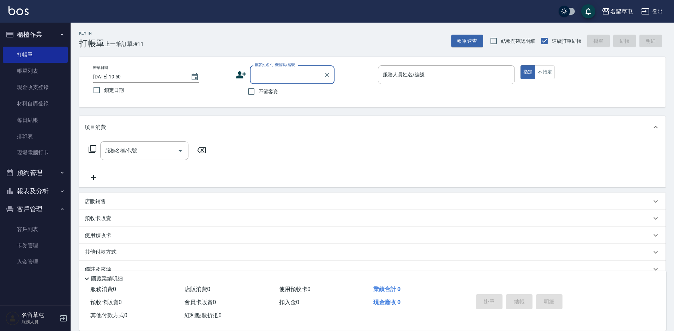
click at [269, 90] on span "不留客資" at bounding box center [269, 91] width 20 height 7
click at [259, 90] on input "不留客資" at bounding box center [251, 91] width 15 height 15
checkbox input "true"
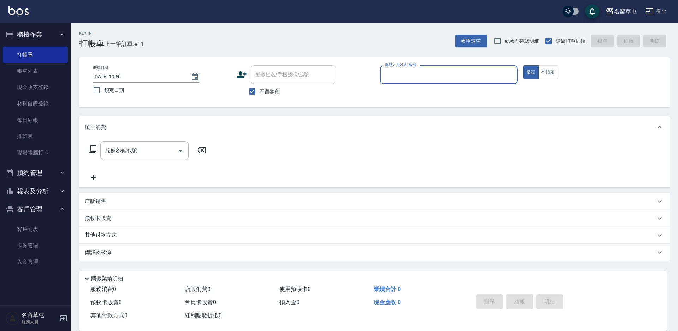
click at [448, 76] on input "服務人員姓名/編號" at bounding box center [448, 74] width 131 height 12
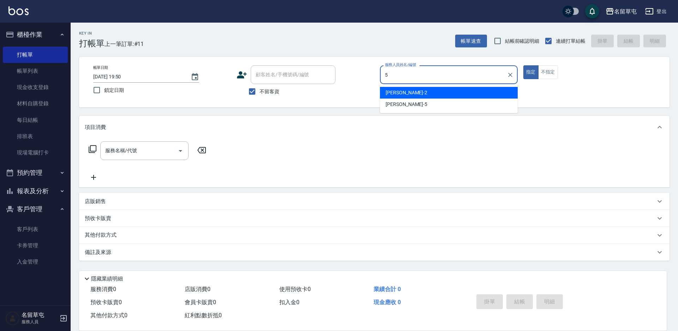
type input "[PERSON_NAME]-5"
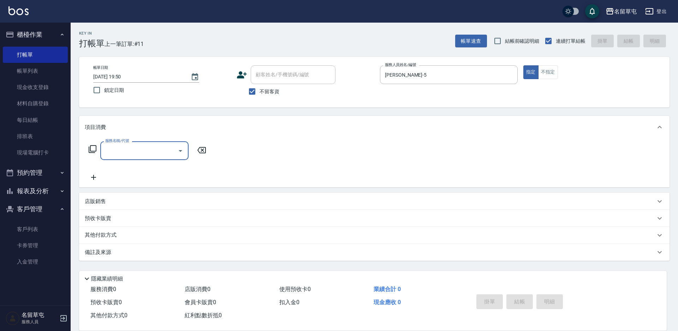
click at [103, 198] on p "店販銷售" at bounding box center [95, 201] width 21 height 7
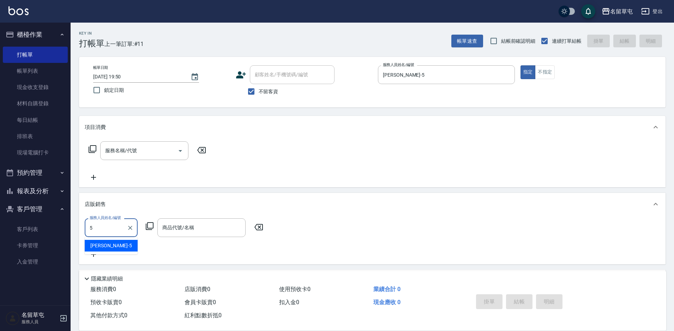
type input "[PERSON_NAME]-5"
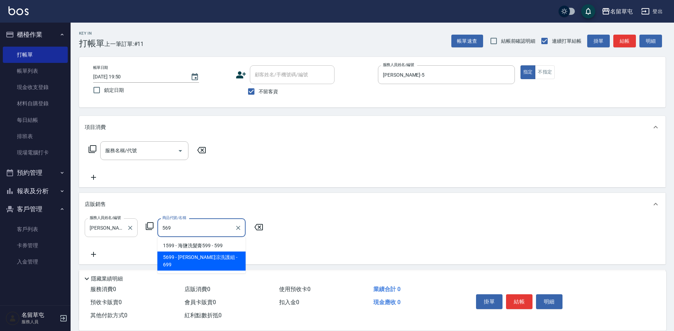
type input "水水沁涼洗護組"
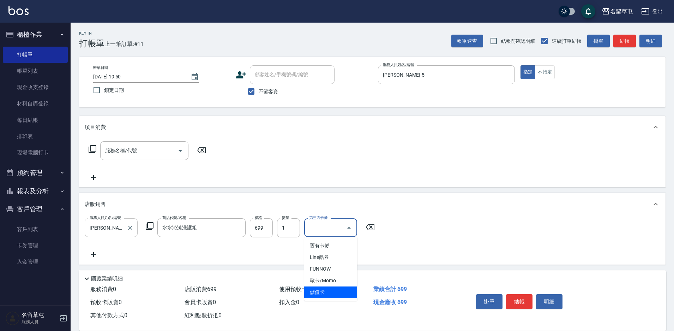
type input "儲值卡"
click at [262, 93] on span "不留客資" at bounding box center [269, 91] width 20 height 7
click at [259, 93] on input "不留客資" at bounding box center [251, 91] width 15 height 15
checkbox input "false"
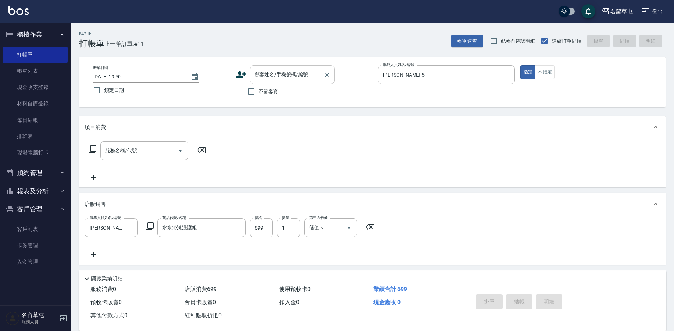
click at [269, 79] on input "顧客姓名/手機號碼/編號" at bounding box center [287, 74] width 68 height 12
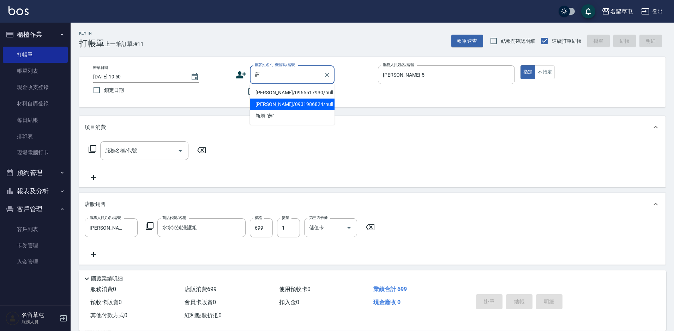
click at [270, 104] on li "[PERSON_NAME]/0931986824/null" at bounding box center [292, 104] width 85 height 12
type input "[PERSON_NAME]/0931986824/null"
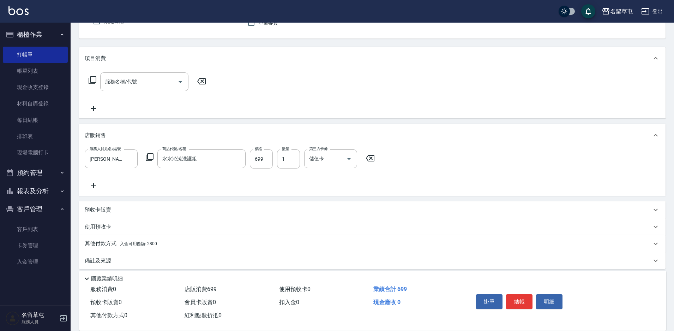
scroll to position [75, 0]
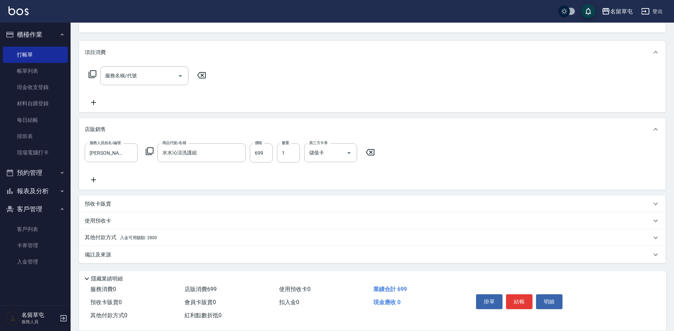
click at [126, 235] on span "入金可用餘額: 2800" at bounding box center [138, 237] width 37 height 5
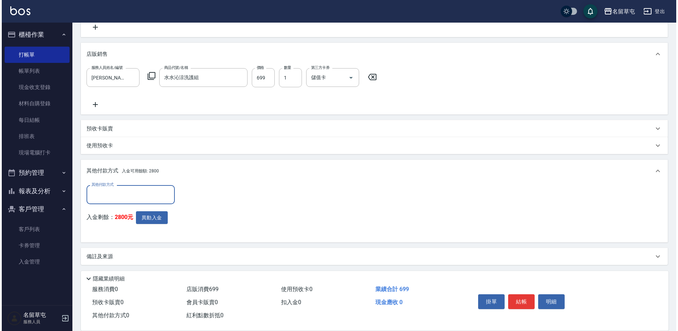
scroll to position [152, 0]
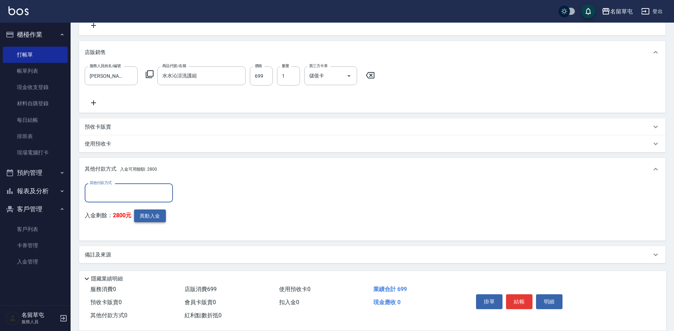
click at [158, 219] on button "異動入金" at bounding box center [150, 215] width 32 height 13
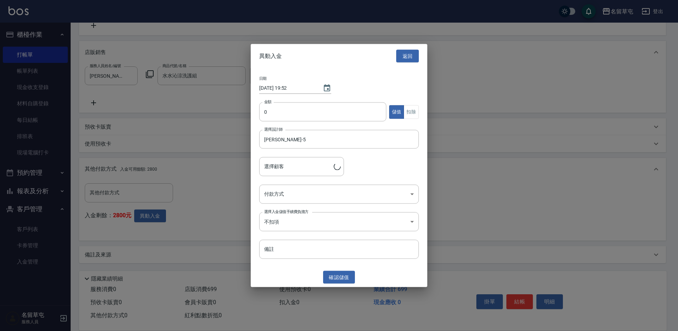
type input "[PERSON_NAME]/0931986824"
click at [411, 110] on button "扣除" at bounding box center [410, 112] width 15 height 14
click at [330, 108] on input "0" at bounding box center [322, 111] width 127 height 19
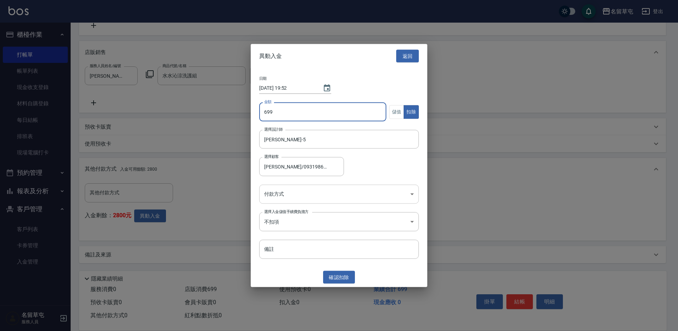
type input "699"
click at [276, 193] on body "名留草屯 登出 櫃檯作業 打帳單 帳單列表 現金收支登錄 材料自購登錄 每日結帳 排班表 現場電腦打卡 預約管理 預約管理 單日預約紀錄 單週預約紀錄 報表及…" at bounding box center [339, 89] width 678 height 483
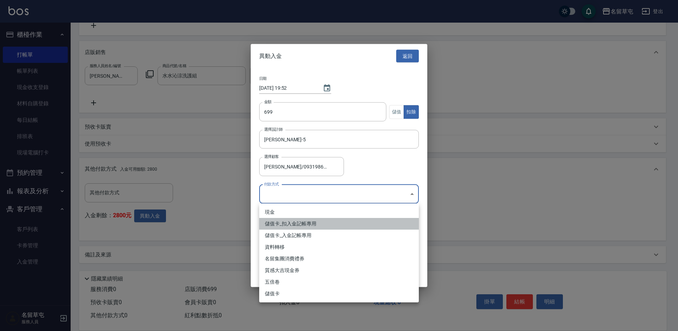
click at [291, 222] on li "儲值卡_扣入金記帳專用" at bounding box center [339, 224] width 160 height 12
type input "儲值卡_扣入金記帳專用"
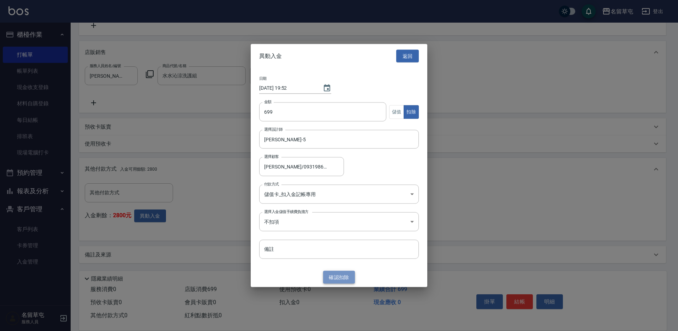
click at [347, 276] on button "確認 扣除" at bounding box center [339, 276] width 32 height 13
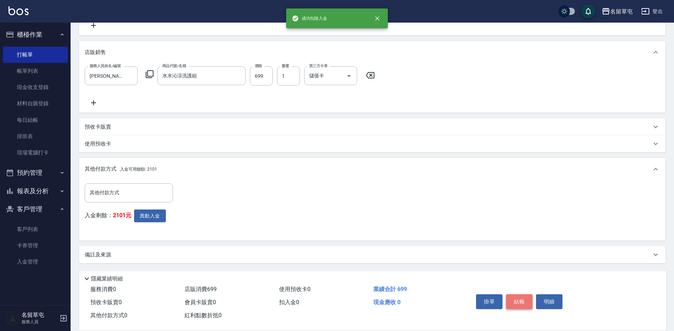
click at [516, 299] on button "結帳" at bounding box center [519, 301] width 26 height 15
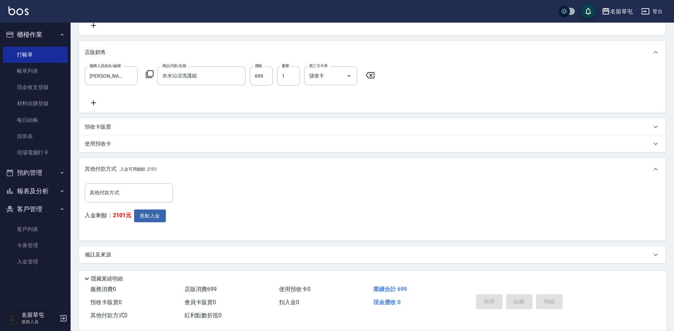
type input "[DATE] 19:52"
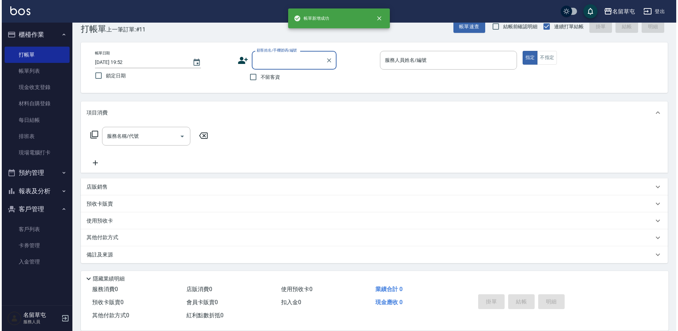
scroll to position [0, 0]
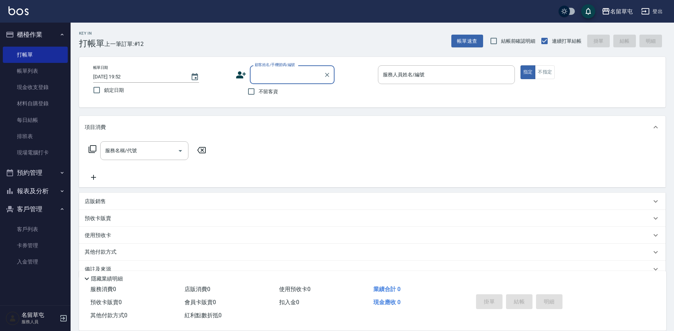
click at [269, 93] on span "不留客資" at bounding box center [269, 91] width 20 height 7
click at [259, 93] on input "不留客資" at bounding box center [251, 91] width 15 height 15
checkbox input "true"
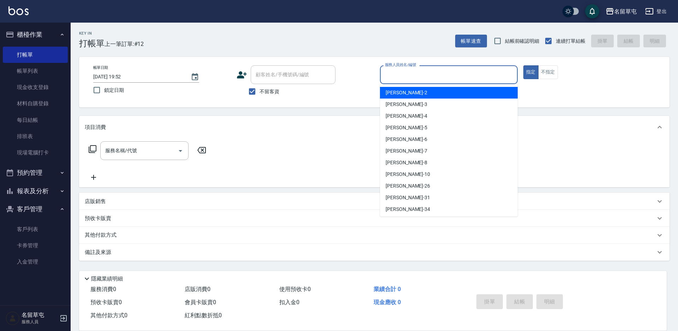
click at [430, 78] on input "服務人員姓名/編號" at bounding box center [448, 74] width 131 height 12
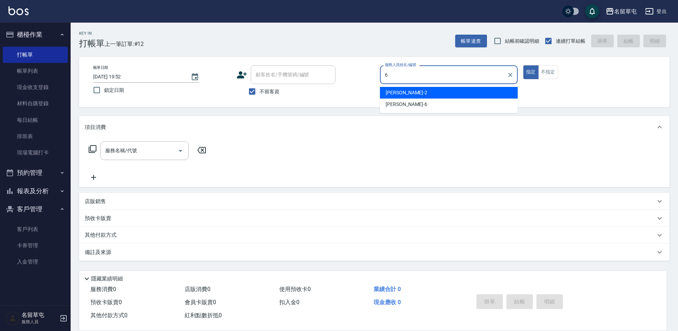
type input "[PERSON_NAME]-6"
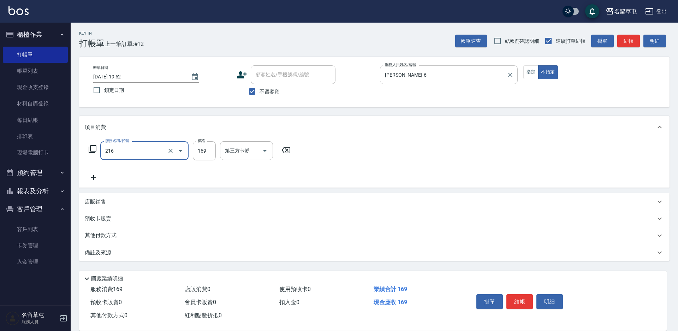
type input "剪髮169(216)"
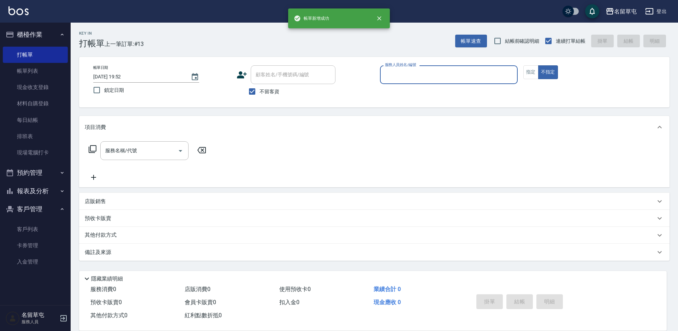
click at [538, 65] on button "不指定" at bounding box center [548, 72] width 20 height 14
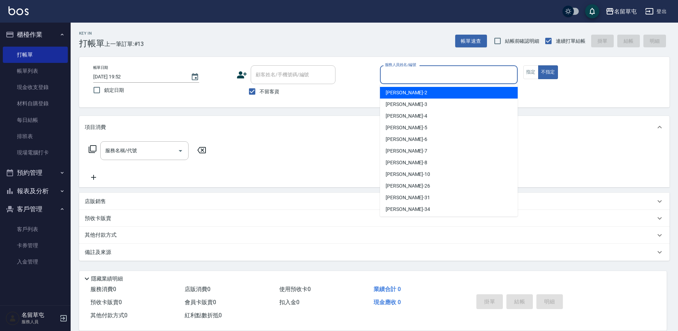
click at [430, 74] on input "服務人員姓名/編號" at bounding box center [448, 74] width 131 height 12
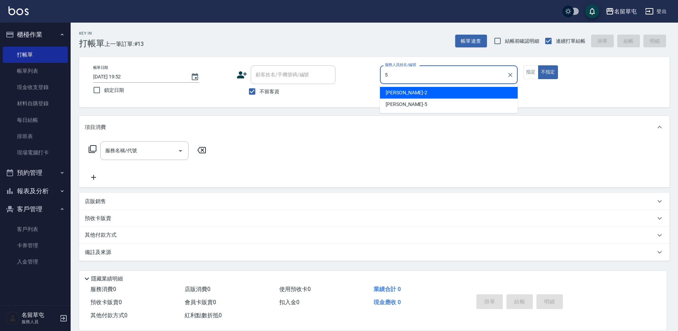
type input "[PERSON_NAME]-5"
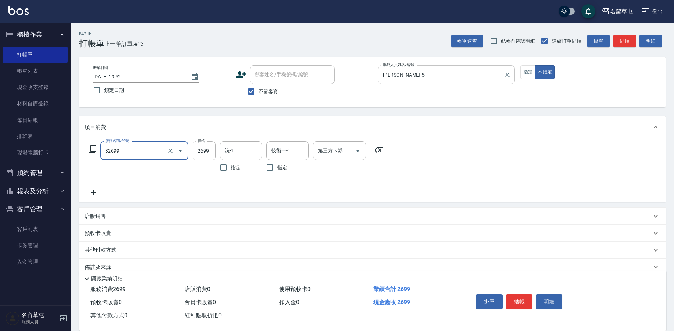
type input "女生燙髮2699(32699)"
type input "[PERSON_NAME]-31"
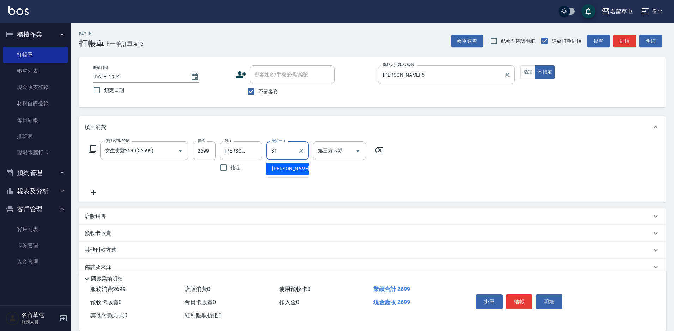
type input "[PERSON_NAME]-31"
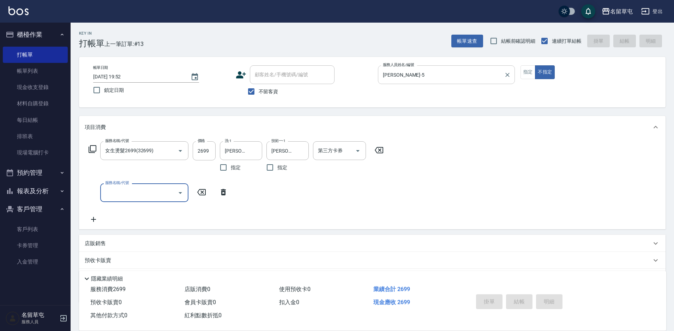
type input "[DATE] 19:53"
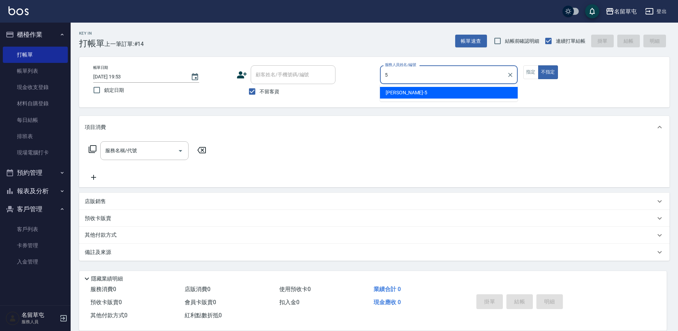
type input "[PERSON_NAME]-5"
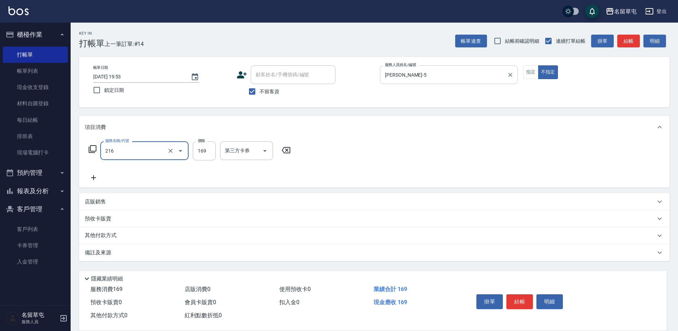
type input "剪髮169(216)"
type input "50"
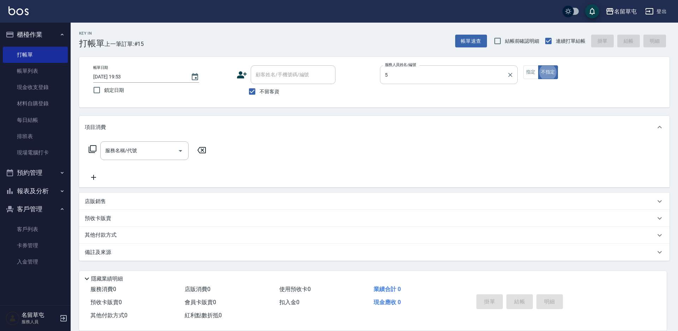
type input "[PERSON_NAME]-5"
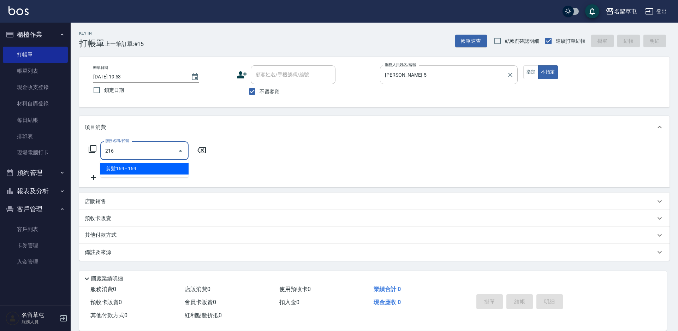
type input "剪髮169(216)"
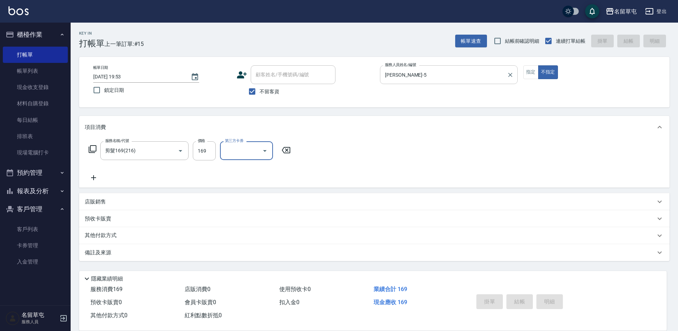
type input "[DATE] 19:54"
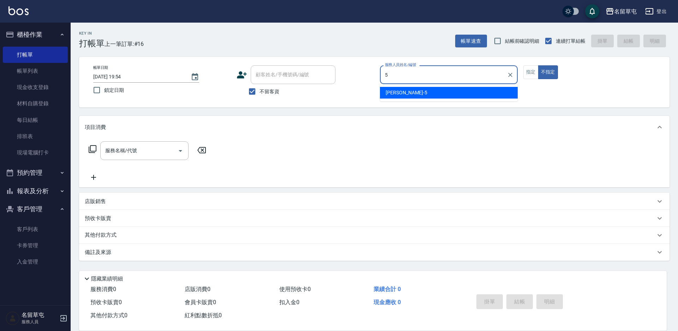
type input "[PERSON_NAME]-5"
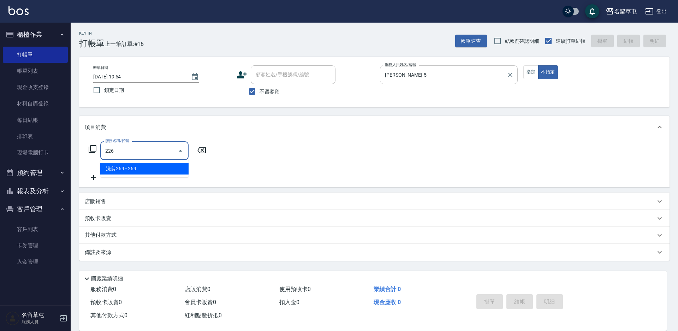
type input "洗剪269(226)"
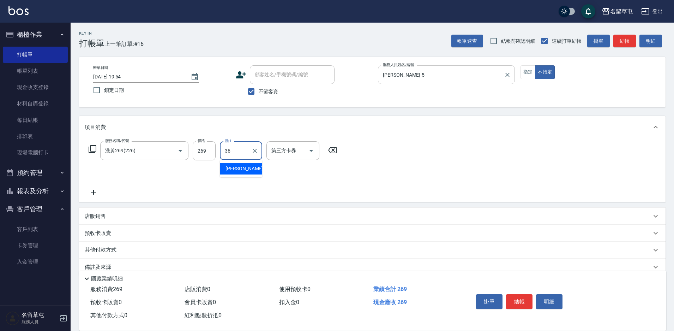
type input "[PERSON_NAME]-36"
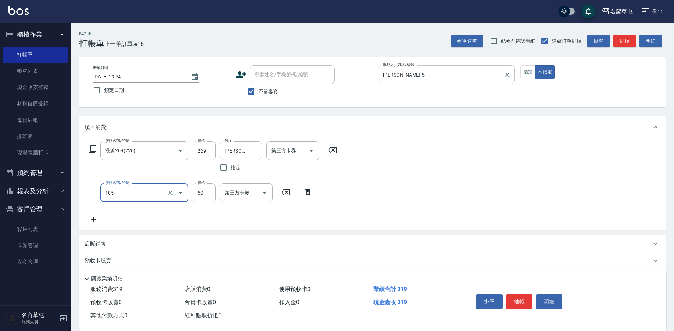
type input "精油50(105)"
click at [255, 189] on input "洗-1" at bounding box center [241, 192] width 36 height 12
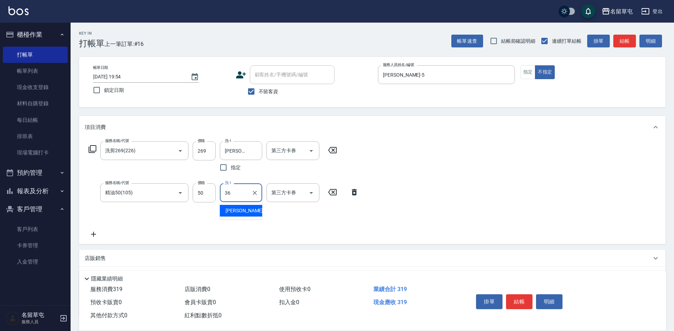
type input "[PERSON_NAME]-36"
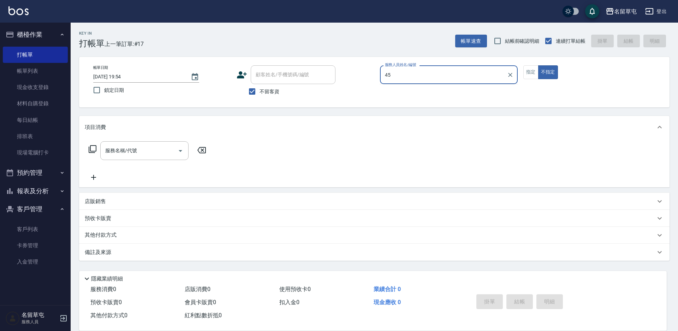
type input "45"
click at [538, 65] on button "不指定" at bounding box center [548, 72] width 20 height 14
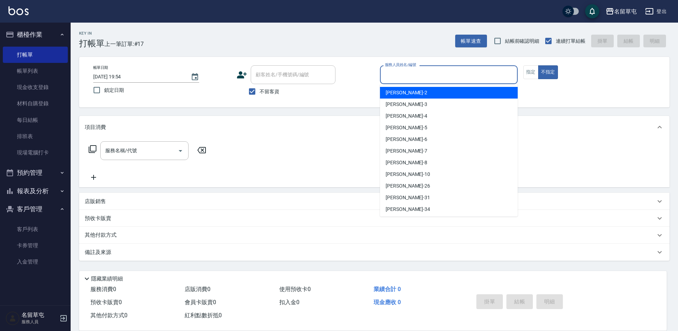
click at [449, 77] on input "服務人員姓名/編號" at bounding box center [448, 74] width 131 height 12
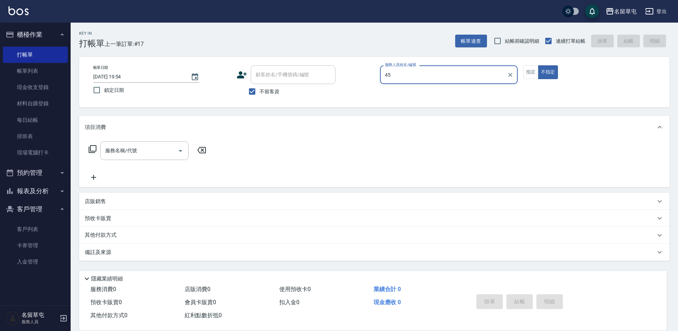
type input "4"
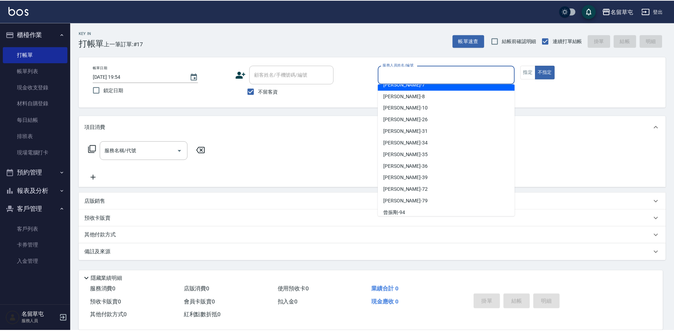
scroll to position [71, 0]
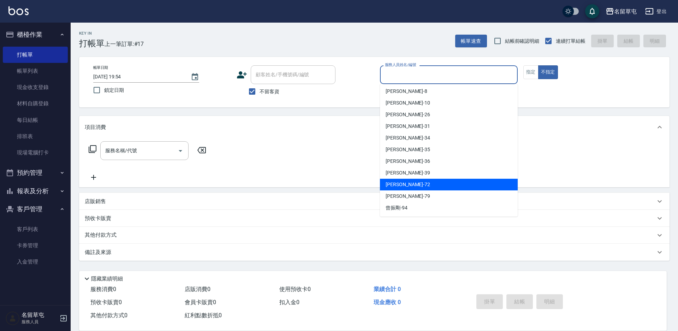
click at [413, 183] on div "[PERSON_NAME]-72" at bounding box center [449, 185] width 138 height 12
type input "[PERSON_NAME]-72"
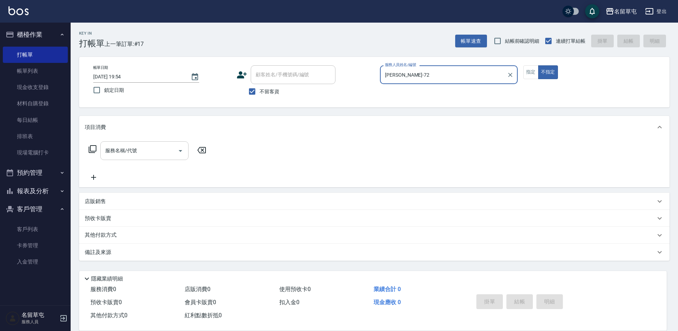
click at [128, 148] on input "服務名稱/代號" at bounding box center [138, 150] width 71 height 12
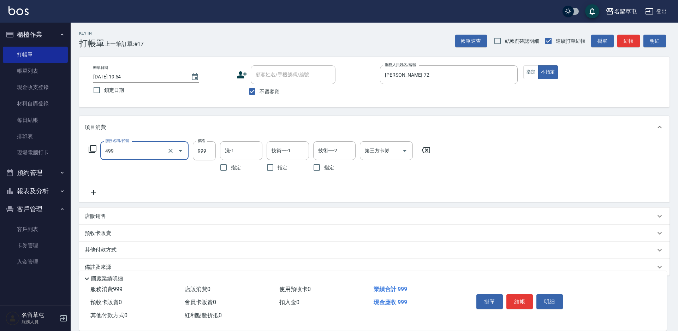
type input "染髮999(499)"
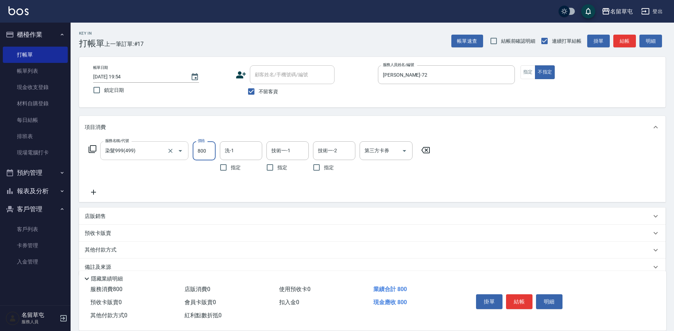
type input "800"
type input "[PERSON_NAME]-72"
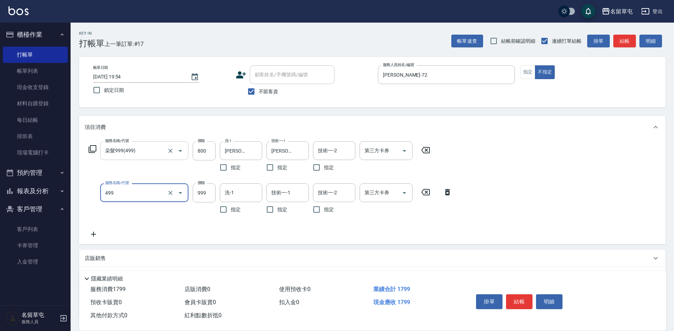
type input "染髮999(499)"
type input "800"
type input "[PERSON_NAME]-72"
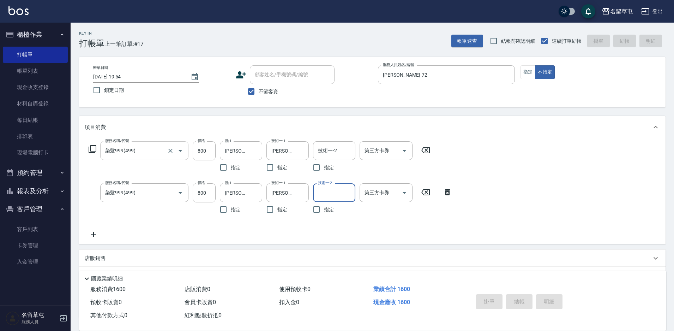
type input "[DATE] 19:56"
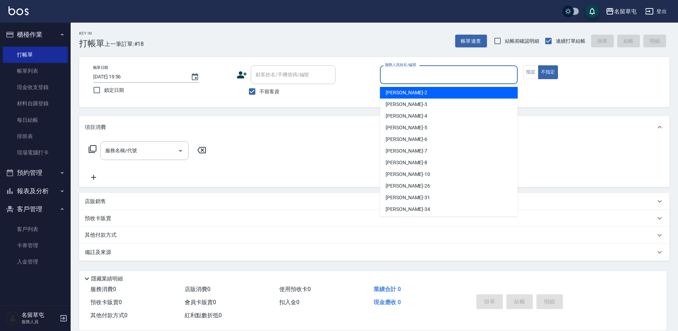
click at [425, 77] on input "服務人員姓名/編號" at bounding box center [448, 74] width 131 height 12
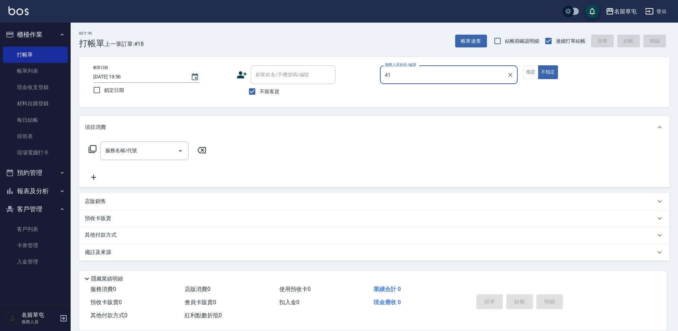
type input "4"
type input "[PERSON_NAME]-10"
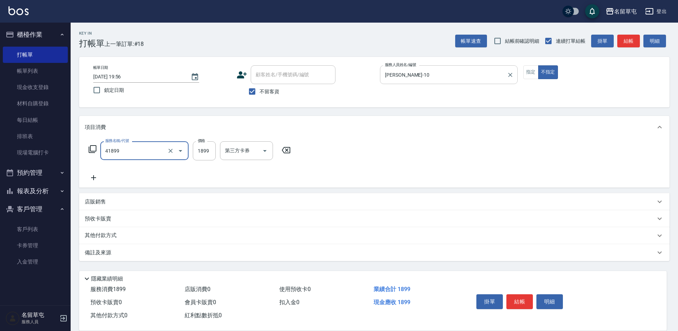
type input "套餐染1899(41899)"
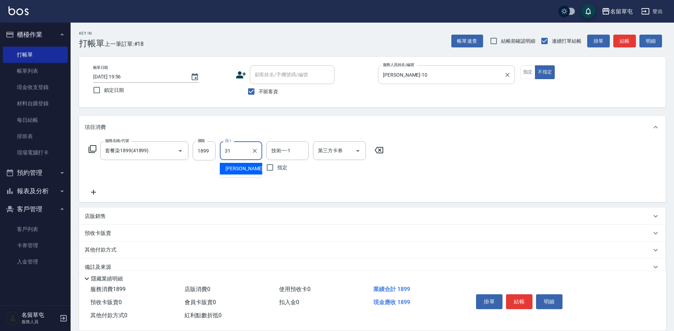
type input "[PERSON_NAME]-31"
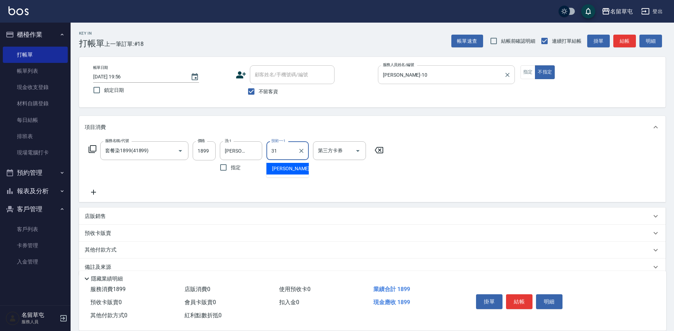
type input "[PERSON_NAME]-31"
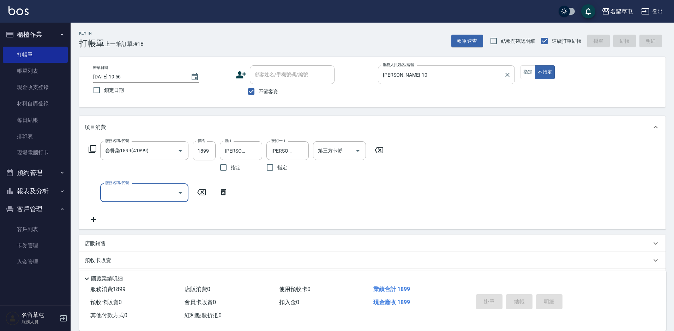
type input "[DATE] 20:14"
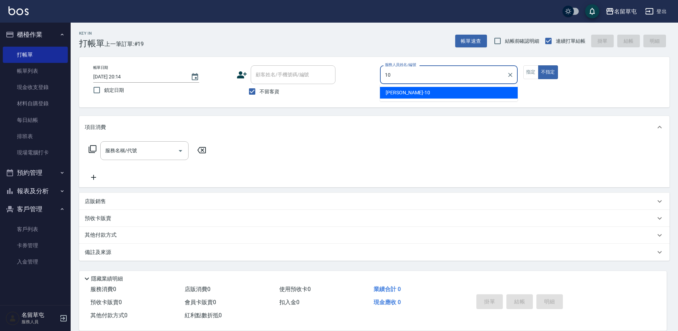
type input "[PERSON_NAME]-10"
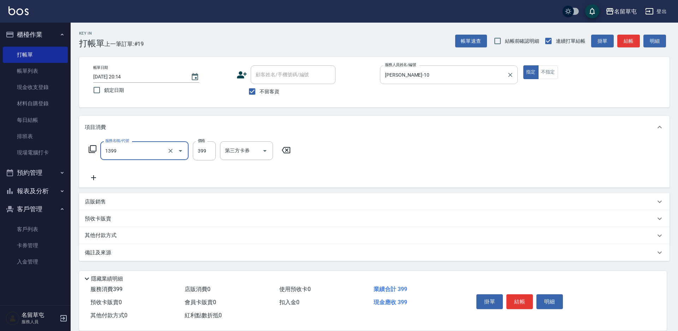
type input "海鹽洗髮399(1399)"
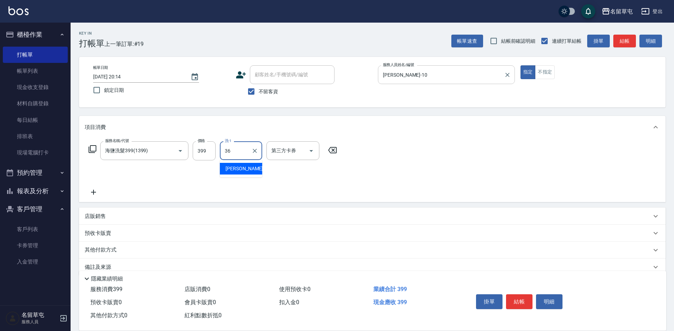
type input "[PERSON_NAME]-36"
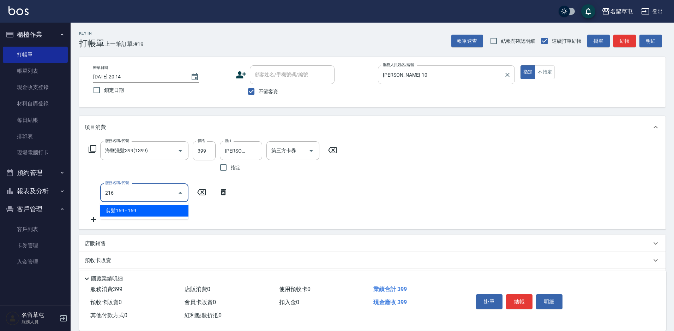
type input "剪髮169(216)"
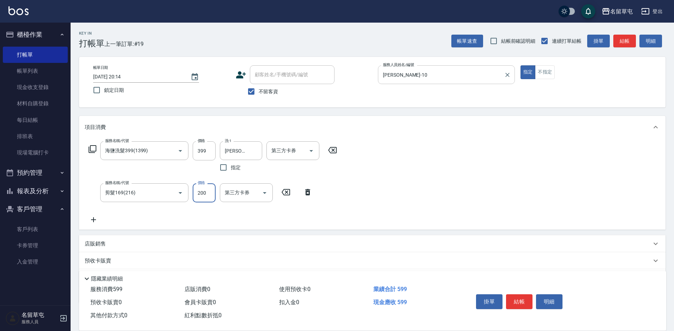
type input "200"
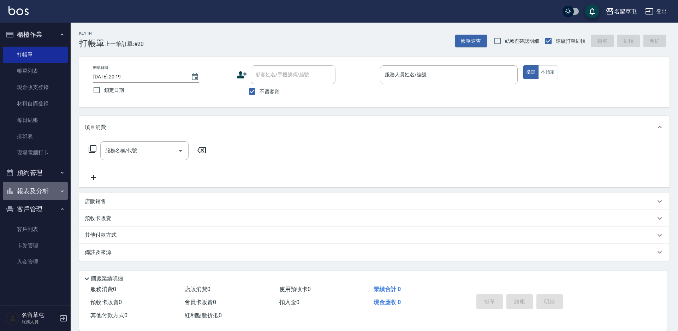
click at [34, 194] on button "報表及分析" at bounding box center [35, 191] width 65 height 18
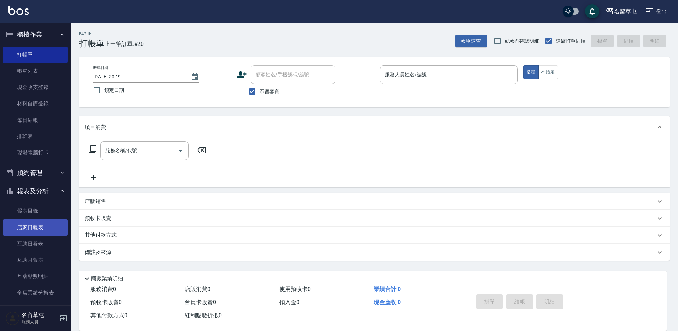
click at [43, 229] on link "店家日報表" at bounding box center [35, 227] width 65 height 16
